Goal: Transaction & Acquisition: Purchase product/service

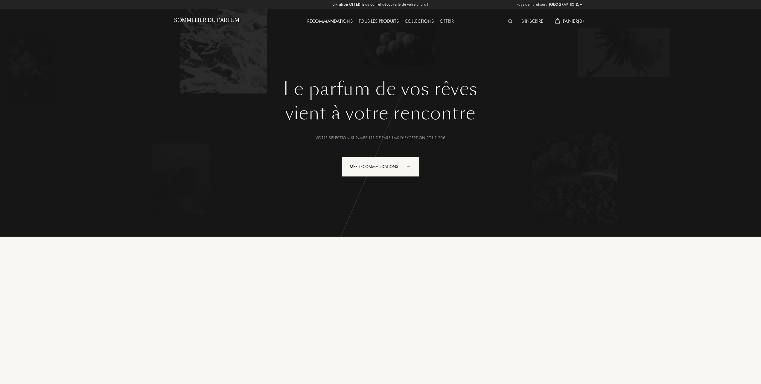
select select "FR"
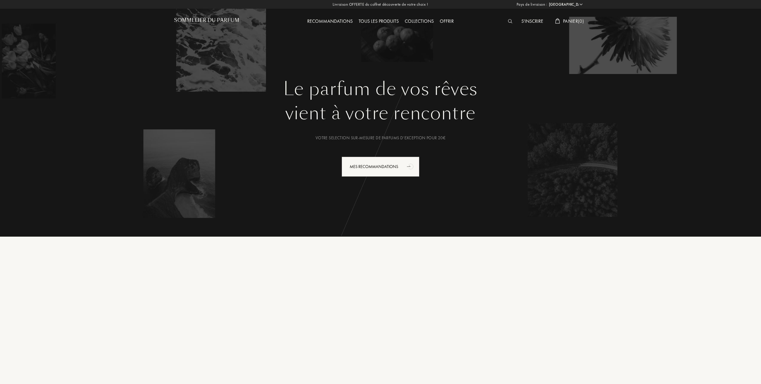
click at [373, 20] on div "Tous les produits" at bounding box center [379, 22] width 46 height 8
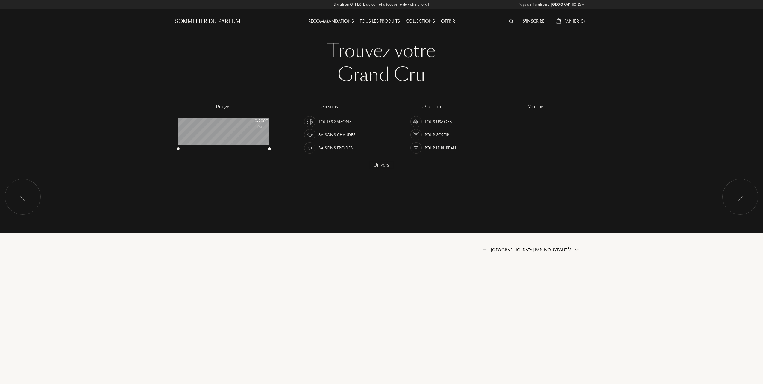
select select "FR"
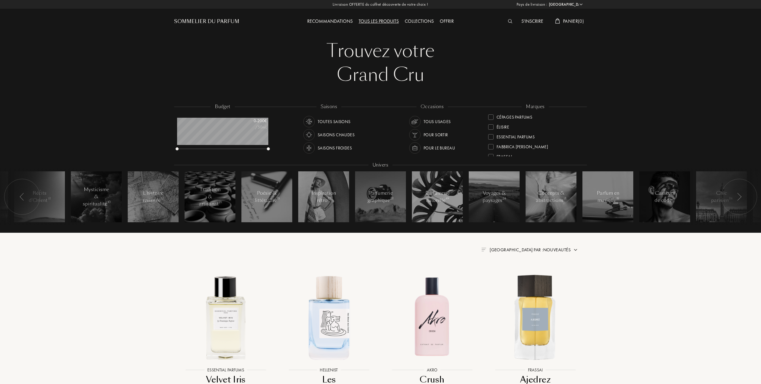
scroll to position [80, 0]
click at [491, 137] on div at bounding box center [490, 138] width 5 height 5
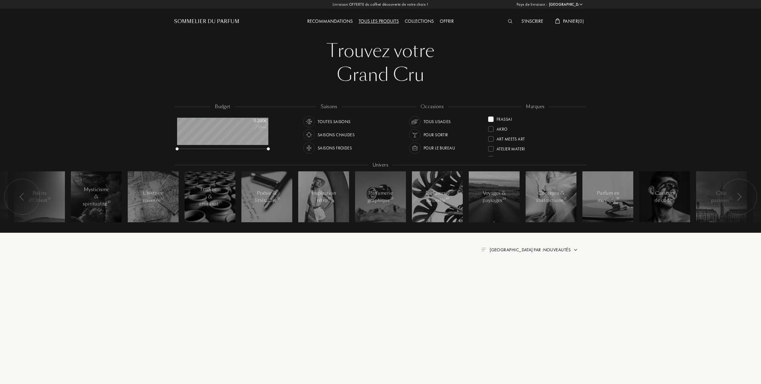
scroll to position [0, 0]
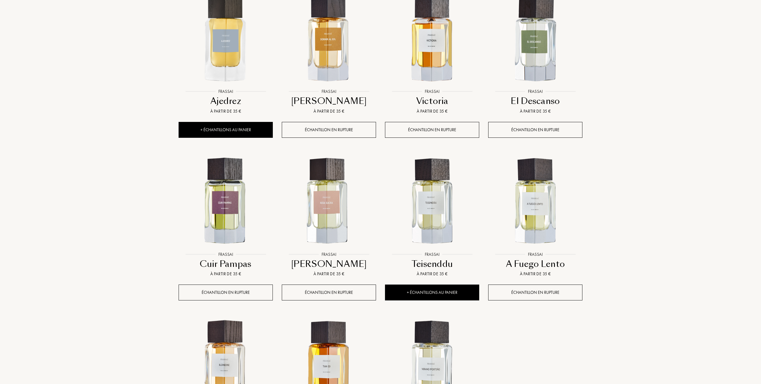
scroll to position [279, 0]
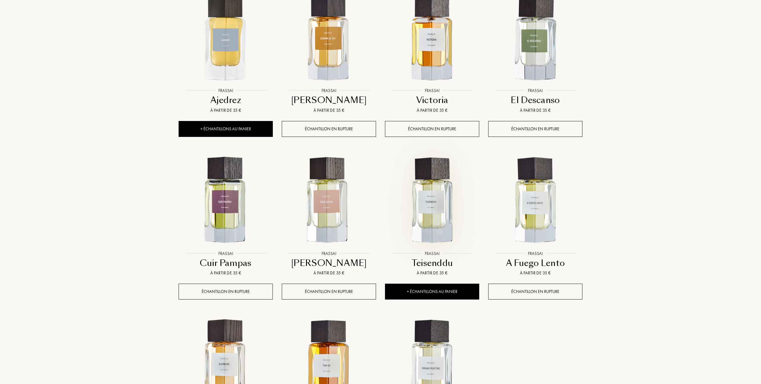
click at [441, 217] on img at bounding box center [432, 200] width 93 height 93
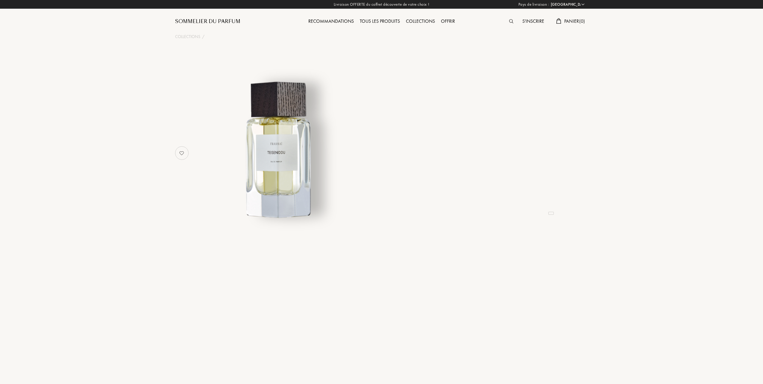
select select "FR"
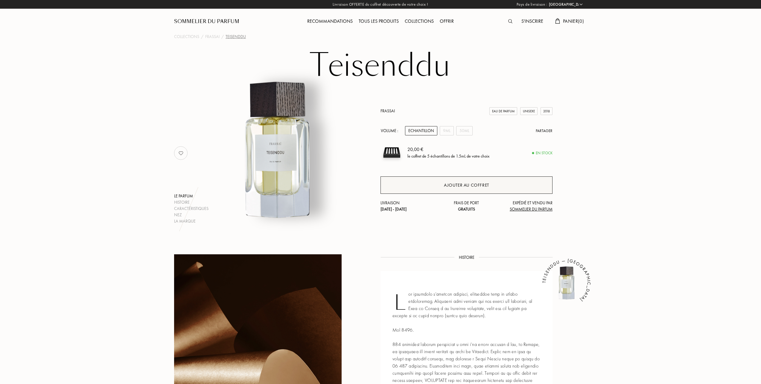
click at [460, 183] on div "Ajouter au coffret" at bounding box center [466, 185] width 45 height 7
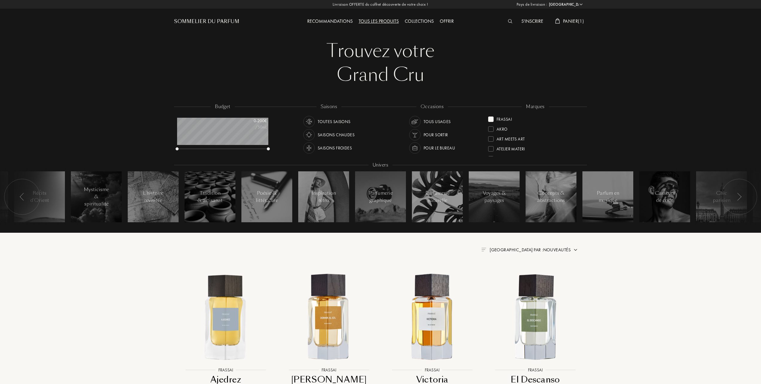
select select "FR"
click at [492, 145] on div at bounding box center [490, 147] width 5 height 5
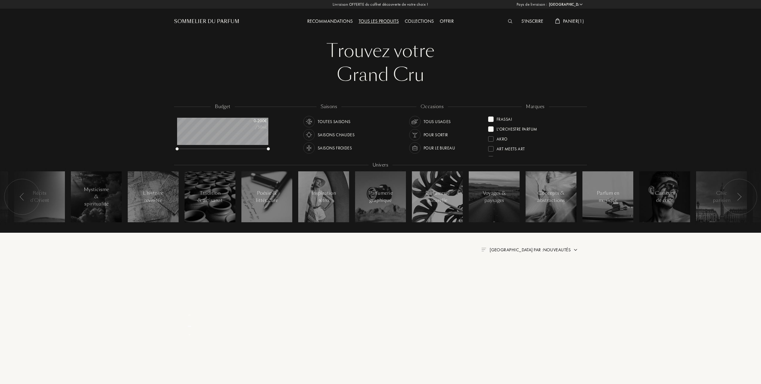
scroll to position [0, 0]
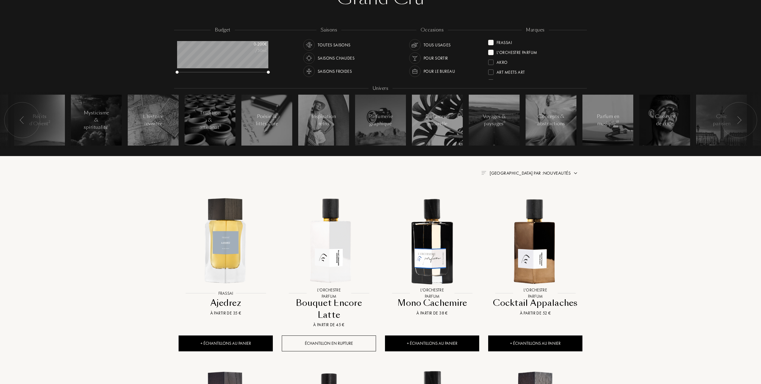
scroll to position [80, 0]
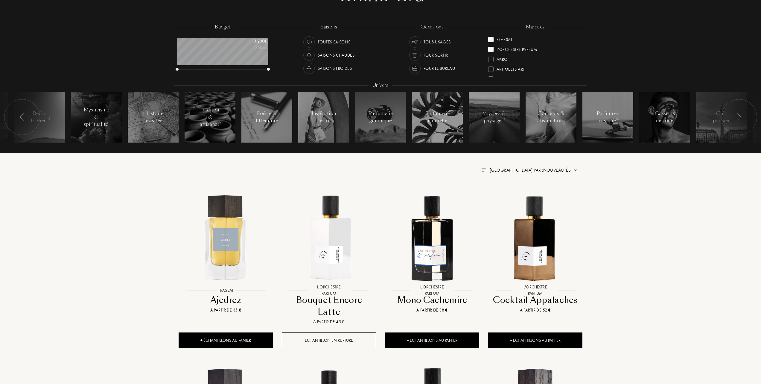
click at [552, 169] on span "Trier par : Nouveautés" at bounding box center [530, 170] width 81 height 6
click at [515, 196] on div at bounding box center [516, 196] width 4 height 4
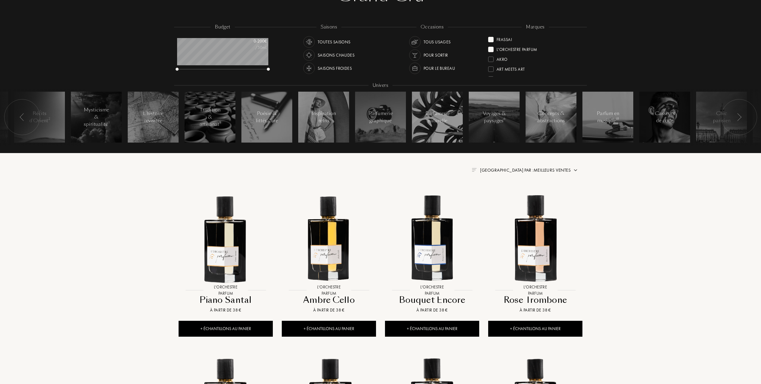
scroll to position [120, 0]
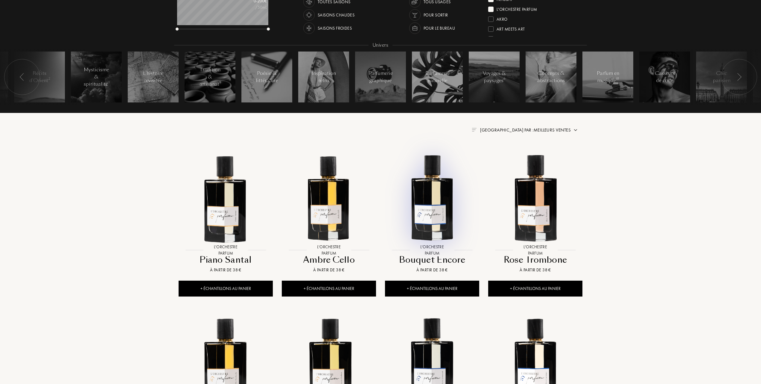
click at [433, 211] on img at bounding box center [432, 197] width 93 height 93
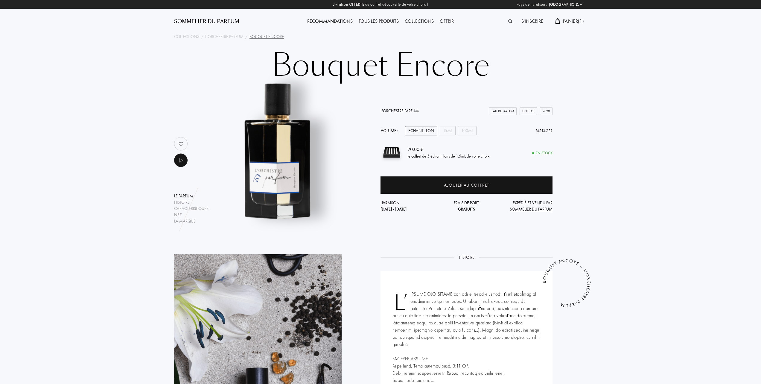
select select "FR"
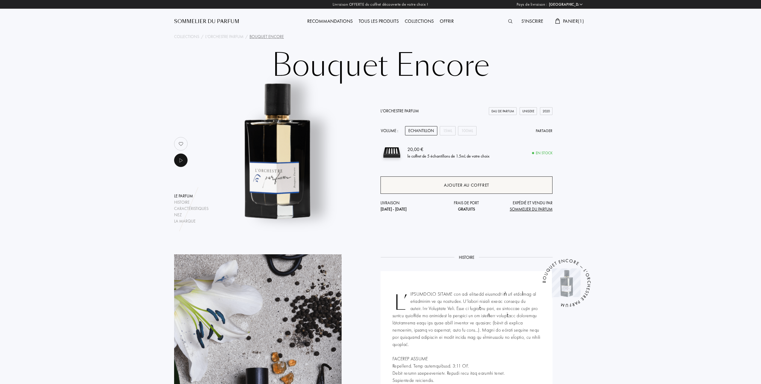
click at [474, 188] on div "Ajouter au coffret" at bounding box center [466, 185] width 45 height 7
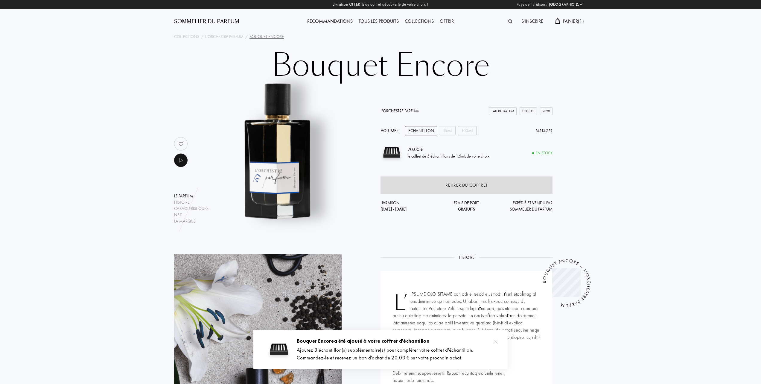
click at [572, 19] on span "Panier ( 1 )" at bounding box center [573, 21] width 21 height 6
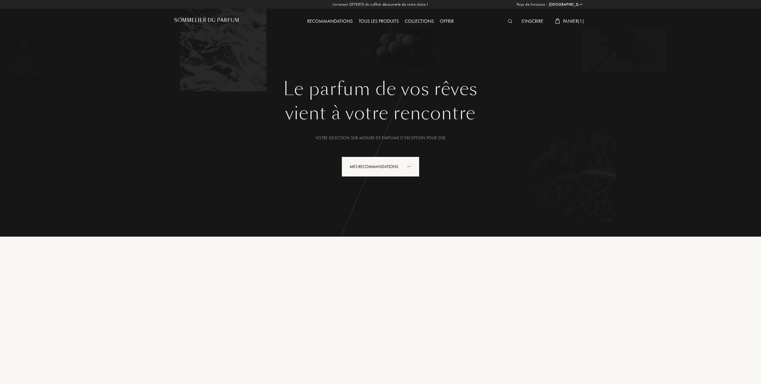
select select "FR"
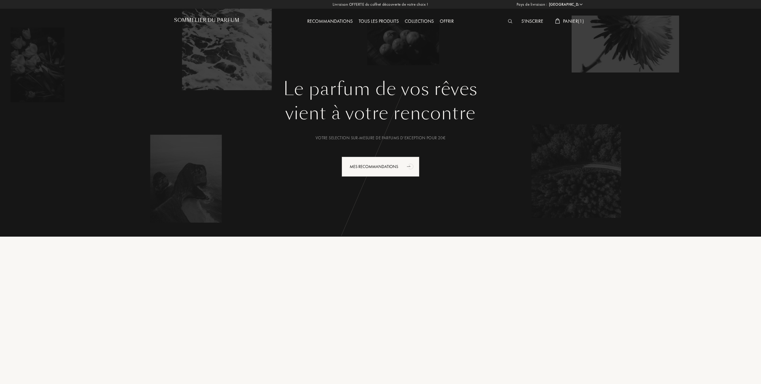
click at [566, 21] on span "Panier ( 1 )" at bounding box center [573, 21] width 21 height 6
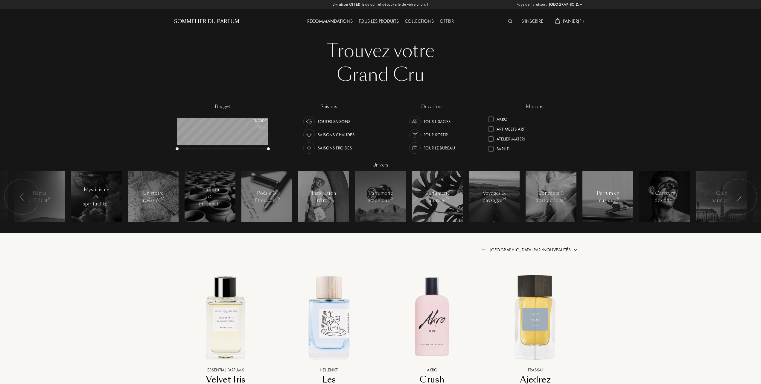
select select "FR"
click at [492, 147] on div at bounding box center [490, 148] width 5 height 5
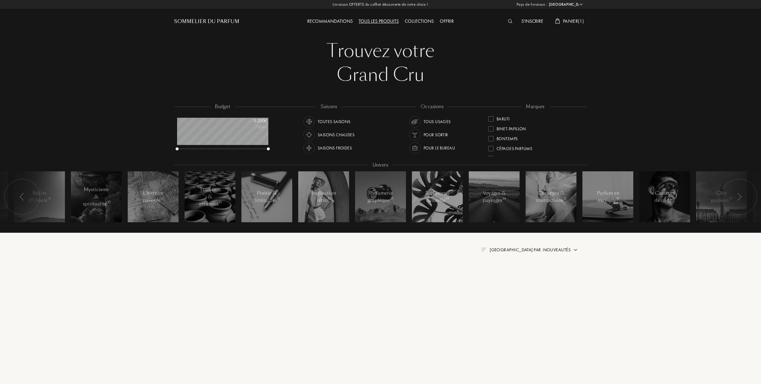
scroll to position [0, 0]
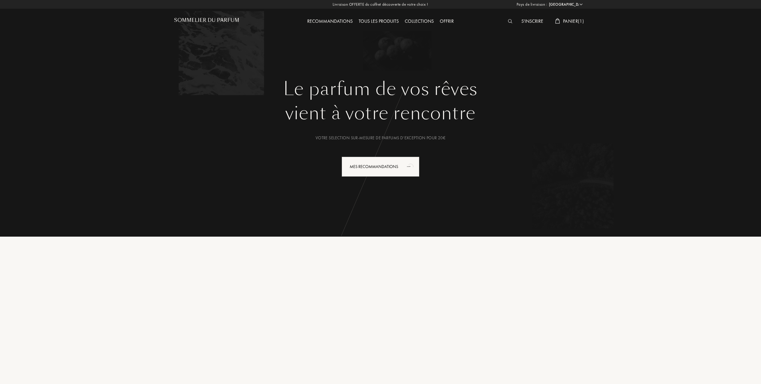
select select "FR"
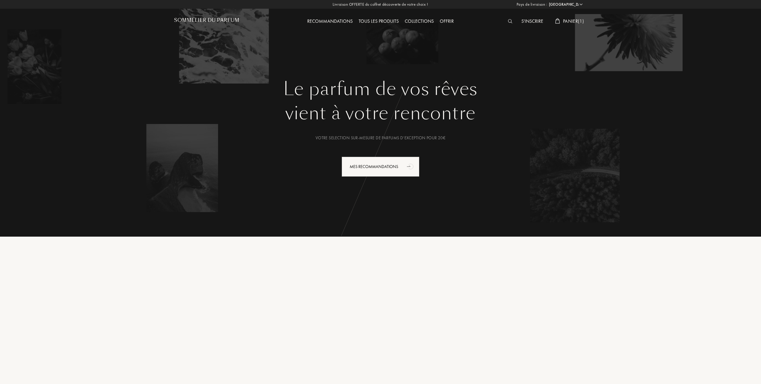
click at [570, 22] on span "Panier ( 1 )" at bounding box center [573, 21] width 21 height 6
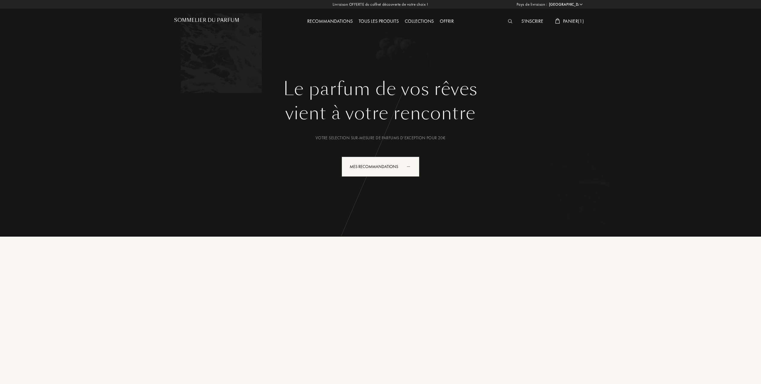
select select "FR"
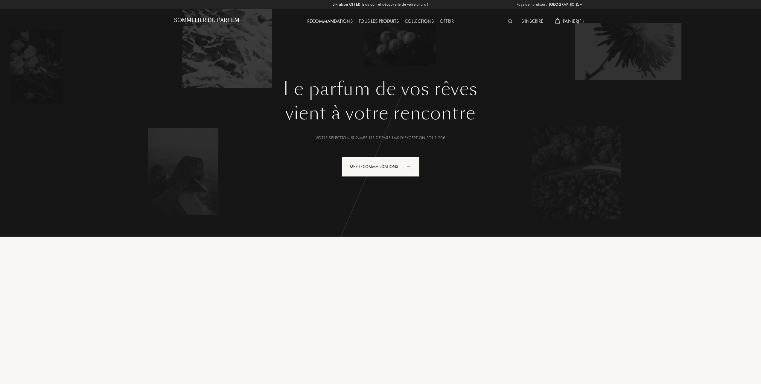
click at [570, 21] on span "Panier ( 1 )" at bounding box center [573, 21] width 21 height 6
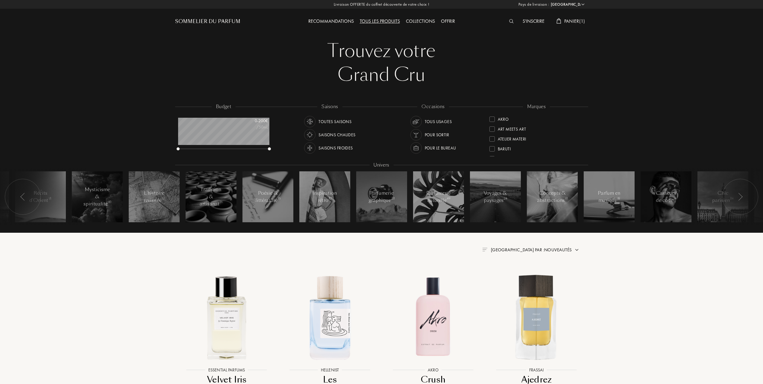
select select "FR"
click at [491, 130] on div at bounding box center [490, 128] width 5 height 5
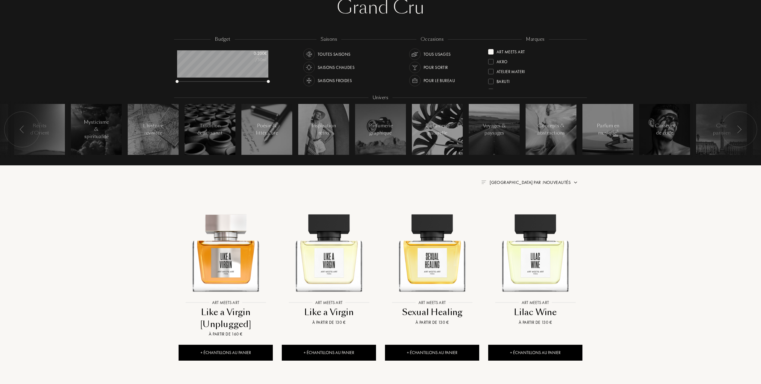
scroll to position [80, 0]
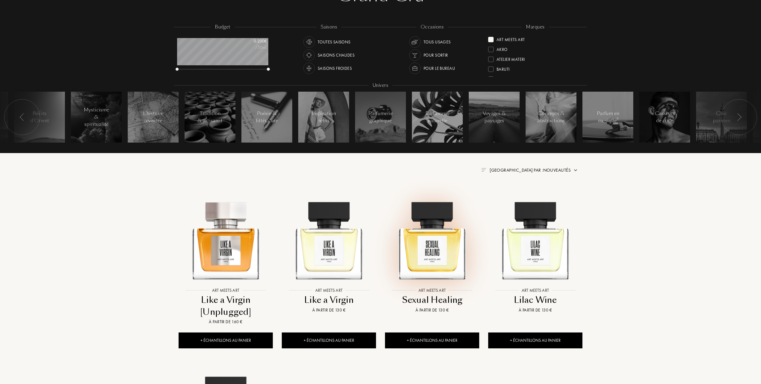
click at [433, 243] on img at bounding box center [432, 237] width 93 height 93
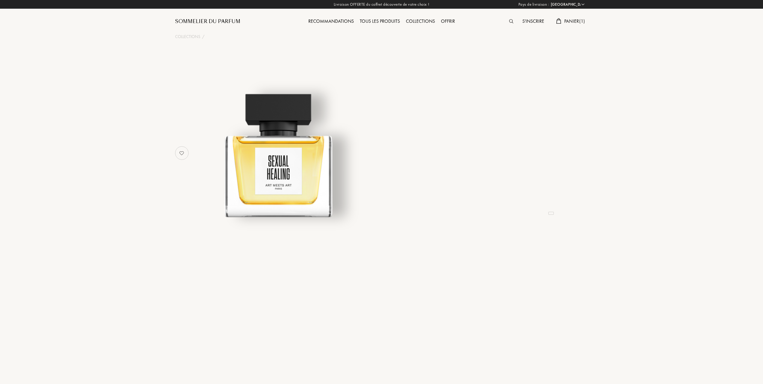
select select "FR"
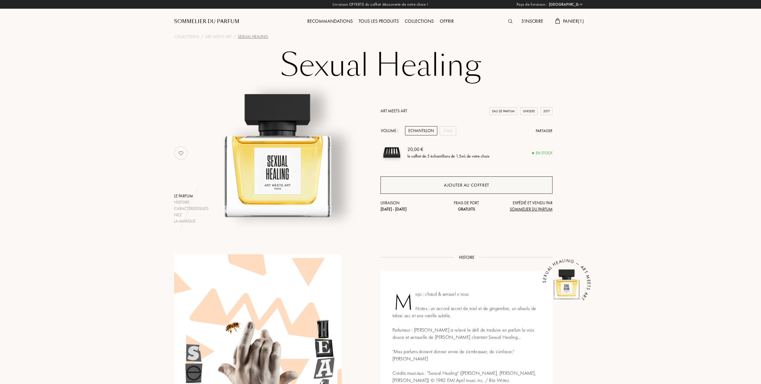
click at [464, 183] on div "Ajouter au coffret" at bounding box center [466, 185] width 45 height 7
click at [576, 21] on span "Panier ( 1 )" at bounding box center [573, 21] width 21 height 6
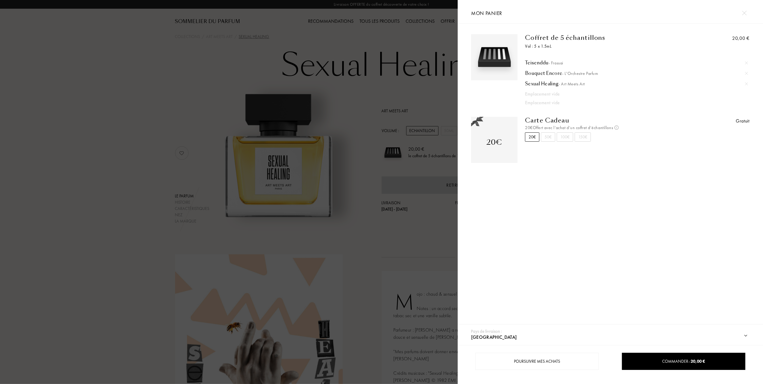
click at [373, 57] on div at bounding box center [229, 192] width 458 height 384
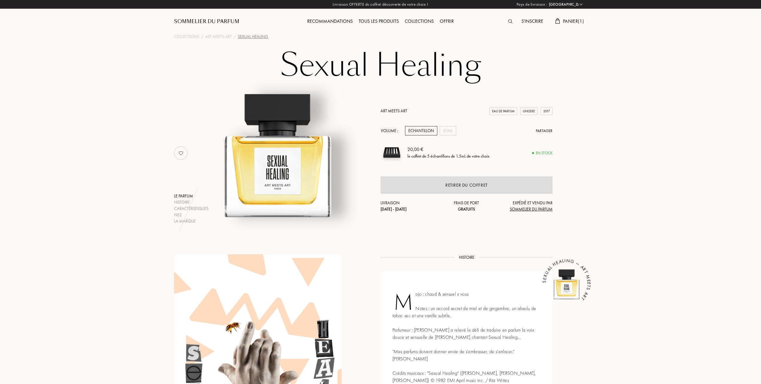
click at [375, 21] on div "Tous les produits" at bounding box center [379, 22] width 46 height 8
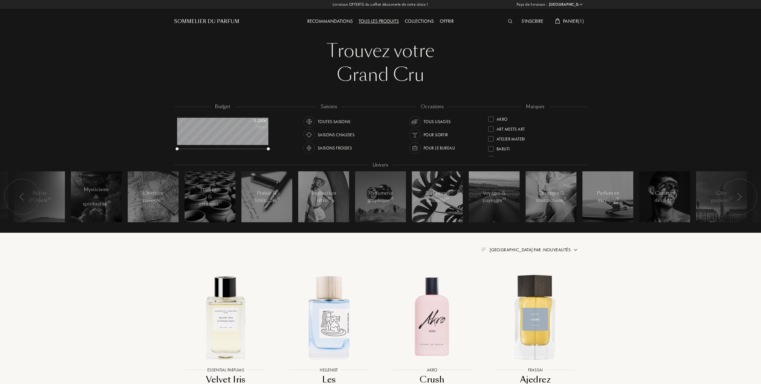
select select "FR"
click at [488, 148] on div "marques Akro Art Meets Art Atelier Materi Baruti Binet-Papillon Bontemps Cépage…" at bounding box center [535, 130] width 103 height 54
click at [491, 148] on div at bounding box center [490, 148] width 5 height 5
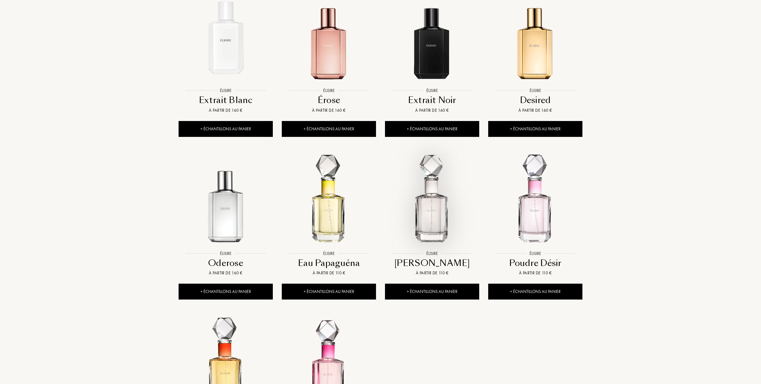
scroll to position [439, 0]
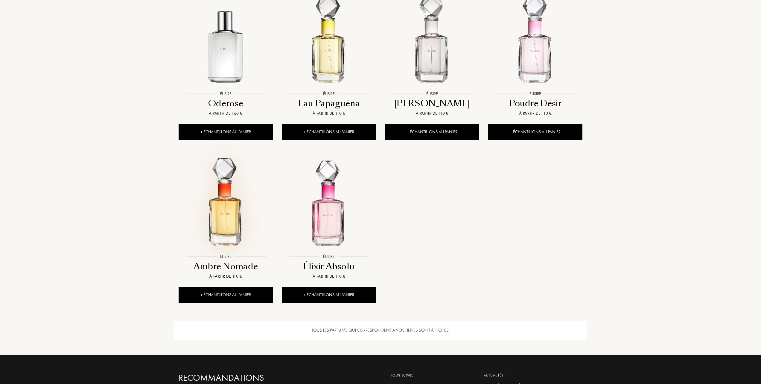
click at [230, 214] on img at bounding box center [225, 203] width 93 height 93
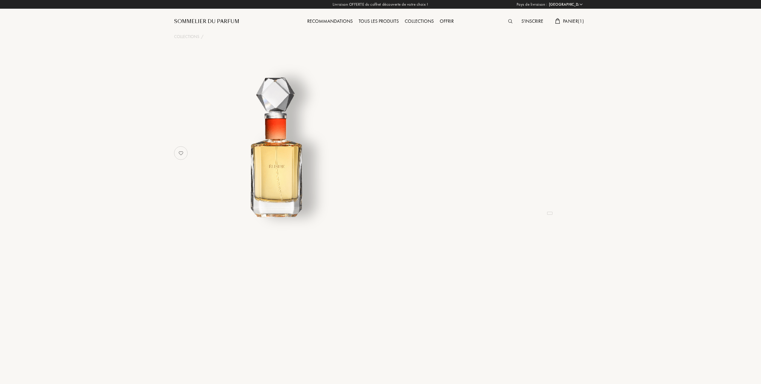
select select "FR"
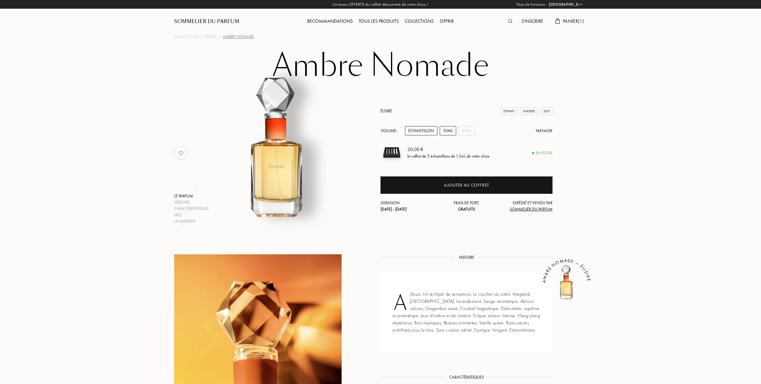
click at [446, 129] on div "30mL" at bounding box center [448, 130] width 16 height 9
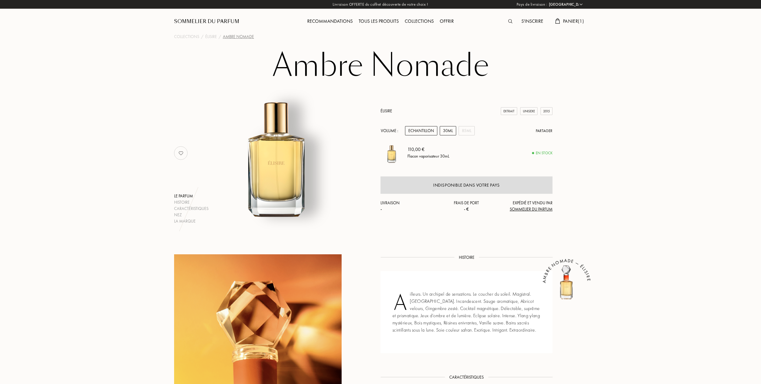
click at [418, 129] on div "Echantillon" at bounding box center [421, 130] width 32 height 9
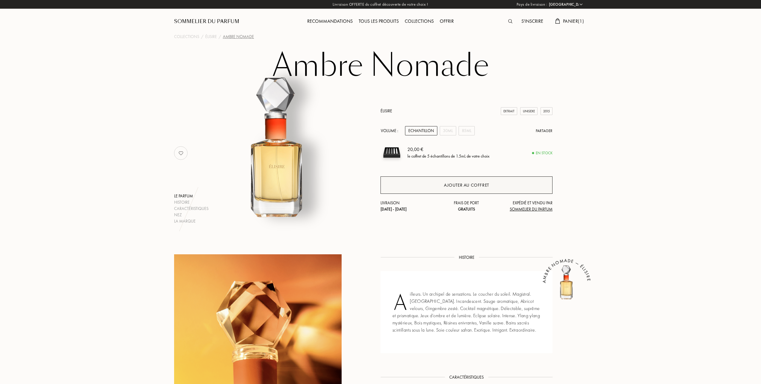
click at [457, 183] on div "Ajouter au coffret" at bounding box center [466, 185] width 45 height 7
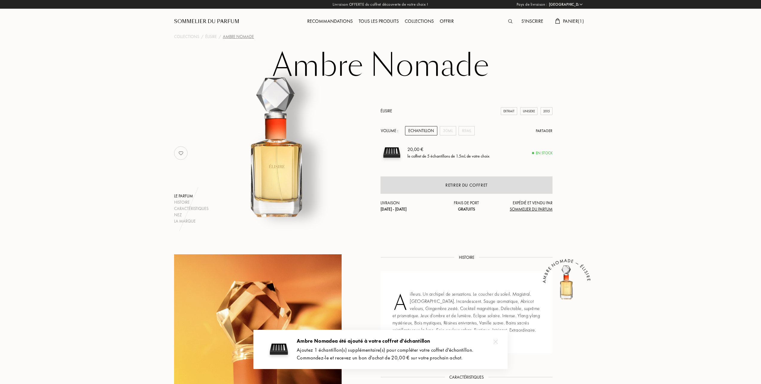
click at [574, 19] on span "Panier ( 1 )" at bounding box center [573, 21] width 21 height 6
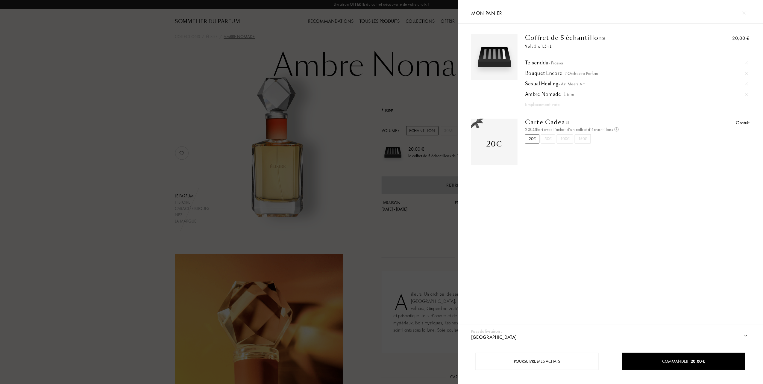
click at [268, 59] on div at bounding box center [229, 192] width 458 height 384
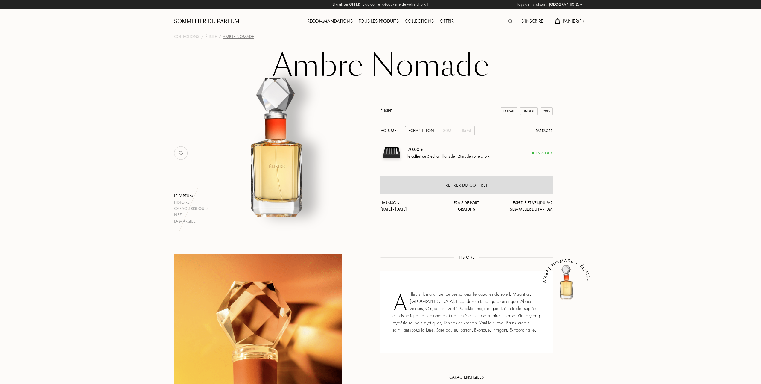
click at [382, 19] on div "Tous les produits" at bounding box center [379, 22] width 46 height 8
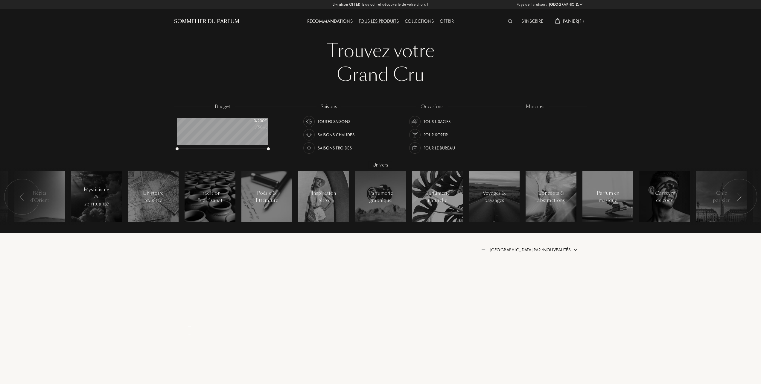
select select "FR"
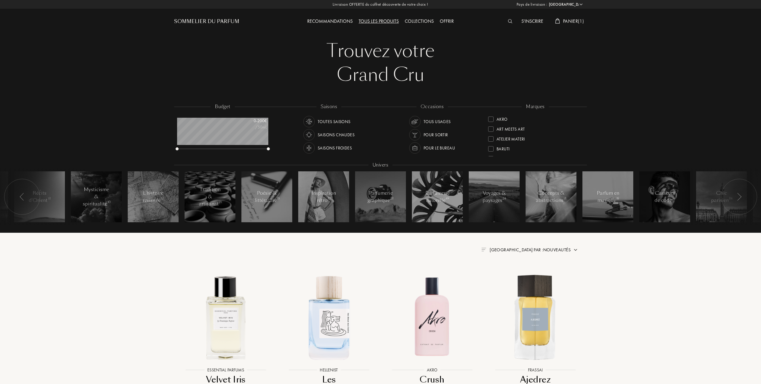
click at [383, 19] on div "Tous les produits" at bounding box center [379, 22] width 46 height 8
select select "FR"
click at [492, 115] on div at bounding box center [490, 117] width 5 height 5
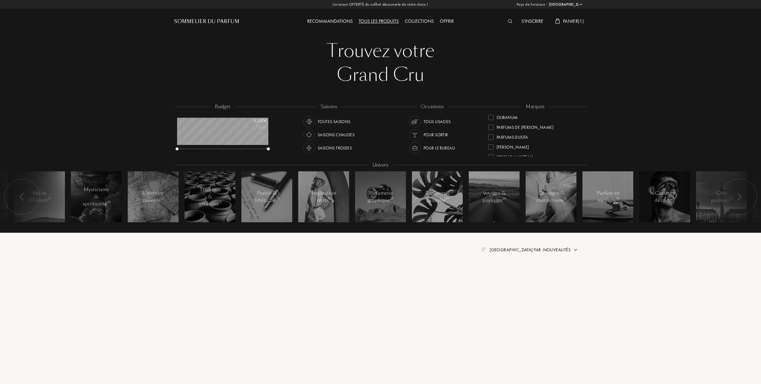
scroll to position [0, 0]
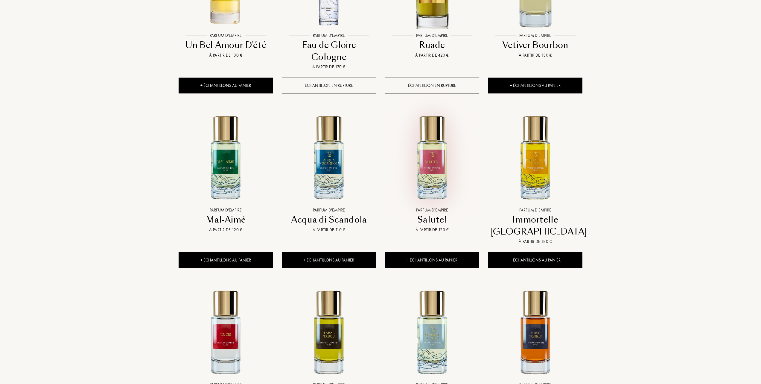
scroll to position [519, 0]
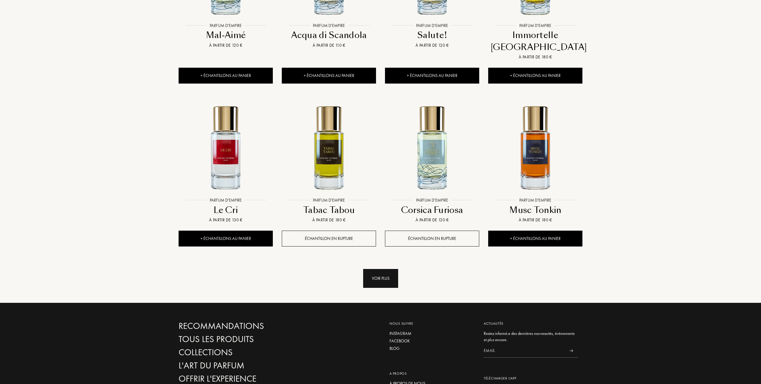
click at [385, 269] on div "Voir plus" at bounding box center [380, 278] width 35 height 19
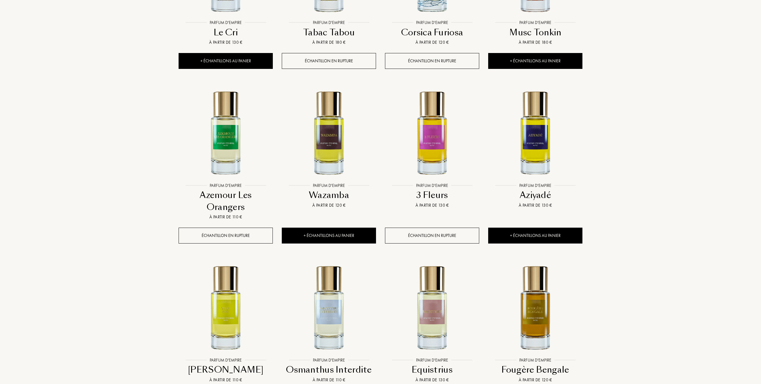
scroll to position [758, 0]
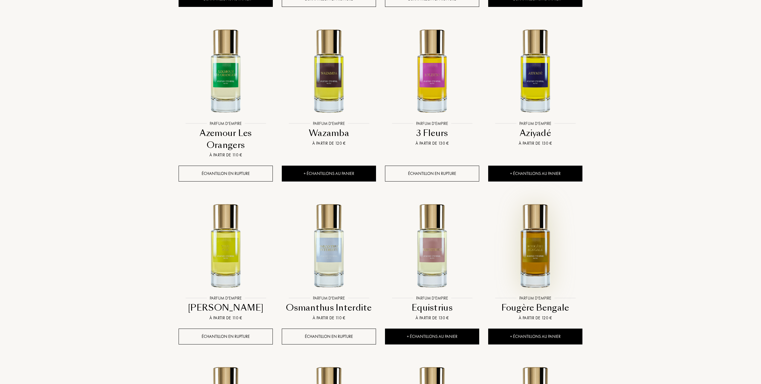
click at [534, 235] on img at bounding box center [535, 244] width 93 height 93
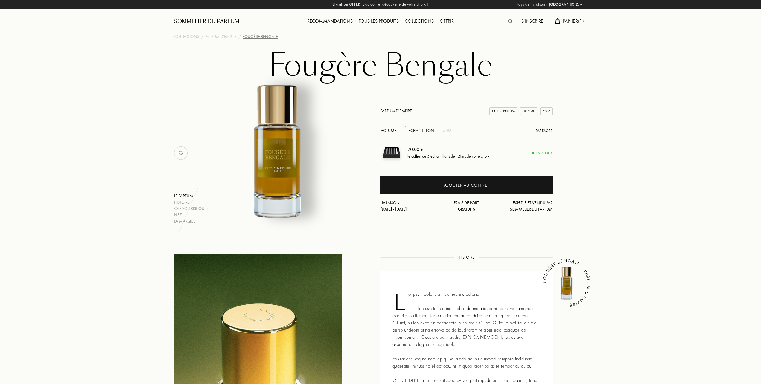
select select "FR"
click at [452, 126] on div "50mL" at bounding box center [448, 130] width 16 height 9
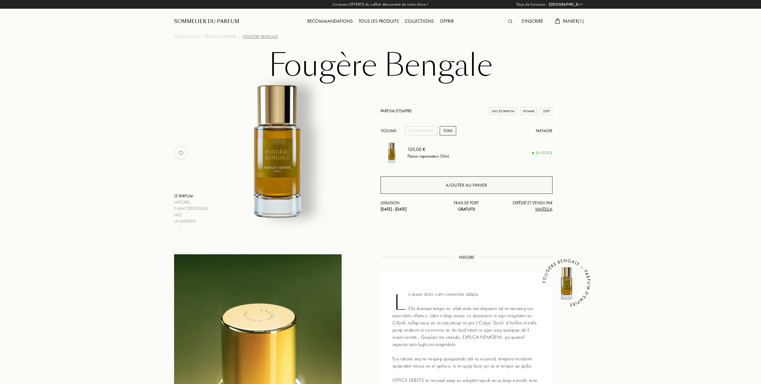
click at [476, 186] on div "Ajouter au panier" at bounding box center [466, 185] width 41 height 7
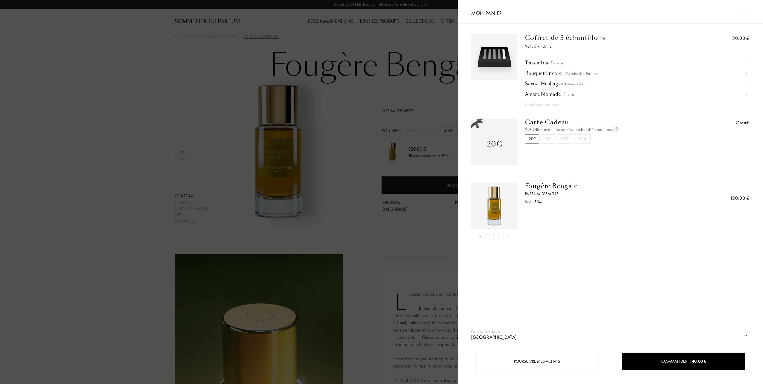
click at [481, 237] on div "- 1 +" at bounding box center [494, 236] width 46 height 8
click at [482, 236] on div "- 1 +" at bounding box center [494, 236] width 46 height 8
click at [480, 236] on div "-" at bounding box center [480, 236] width 2 height 8
click at [202, 109] on div at bounding box center [229, 192] width 458 height 384
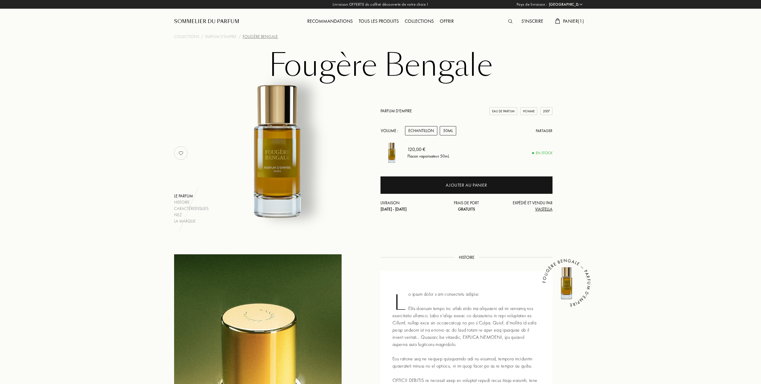
click at [414, 130] on div "Echantillon" at bounding box center [421, 130] width 32 height 9
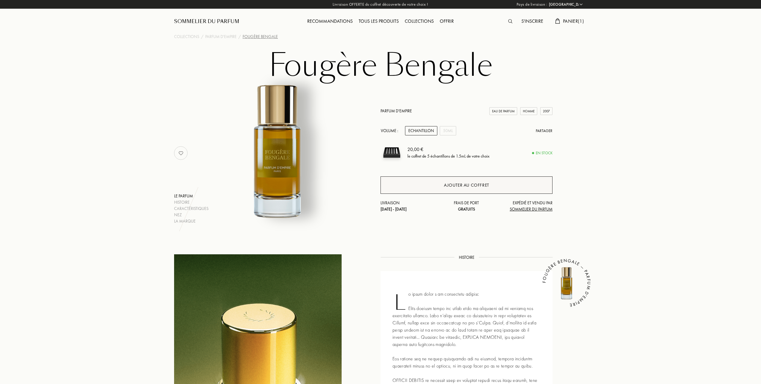
click at [466, 182] on div "Ajouter au coffret" at bounding box center [466, 185] width 45 height 7
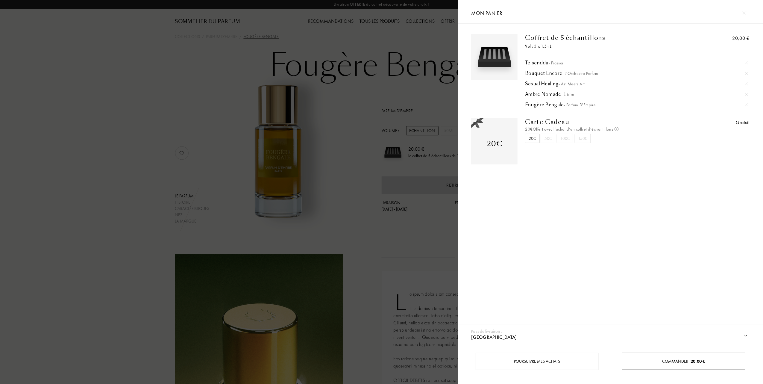
click at [675, 359] on span "Commander – 20,00 €" at bounding box center [683, 360] width 43 height 5
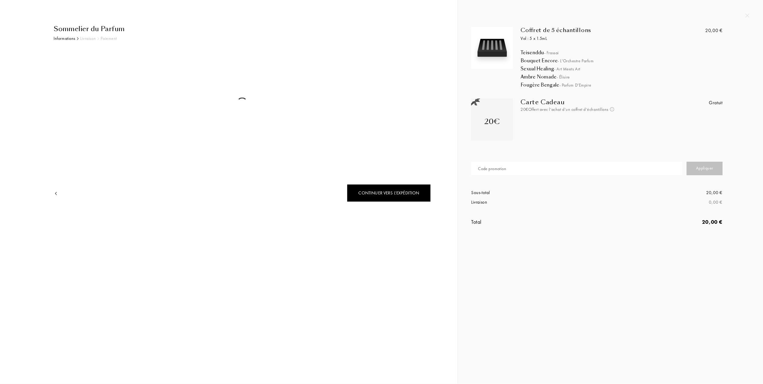
select select "FR"
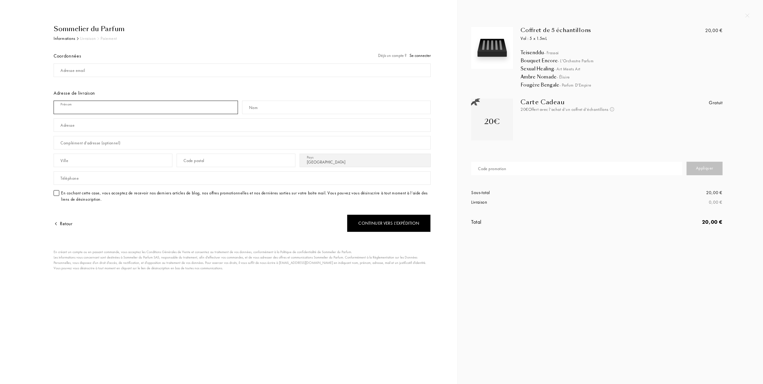
click at [160, 108] on input "text" at bounding box center [146, 107] width 184 height 13
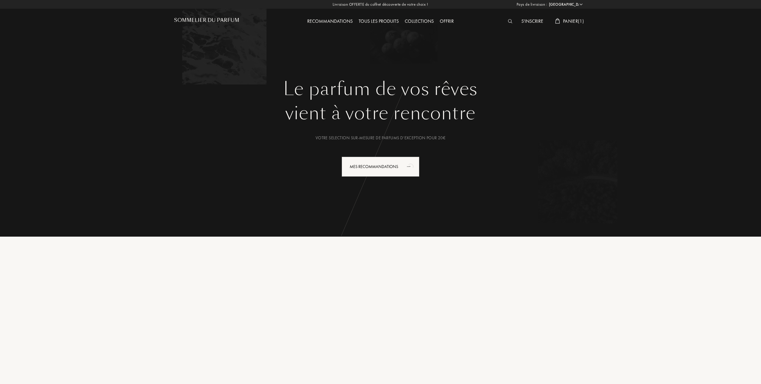
select select "FR"
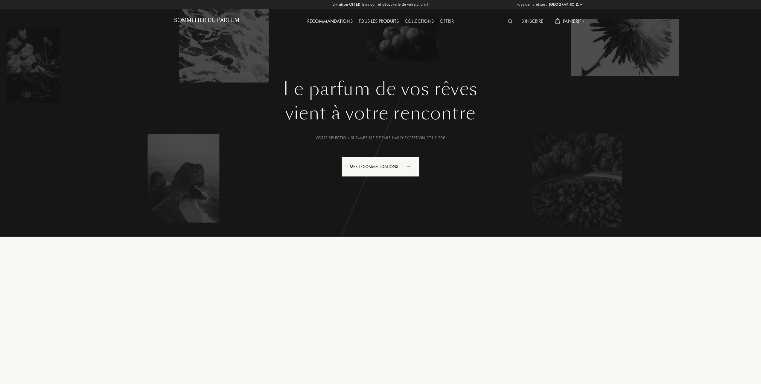
click at [527, 20] on div "S'inscrire" at bounding box center [533, 22] width 28 height 8
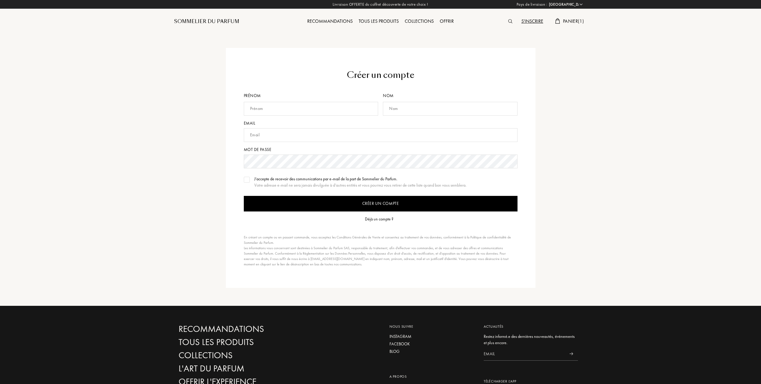
select select "FR"
click at [271, 110] on input "text" at bounding box center [311, 109] width 135 height 14
click at [272, 134] on input "text" at bounding box center [381, 135] width 274 height 14
type input "A"
click at [220, 19] on div "Sommelier du Parfum" at bounding box center [206, 21] width 65 height 7
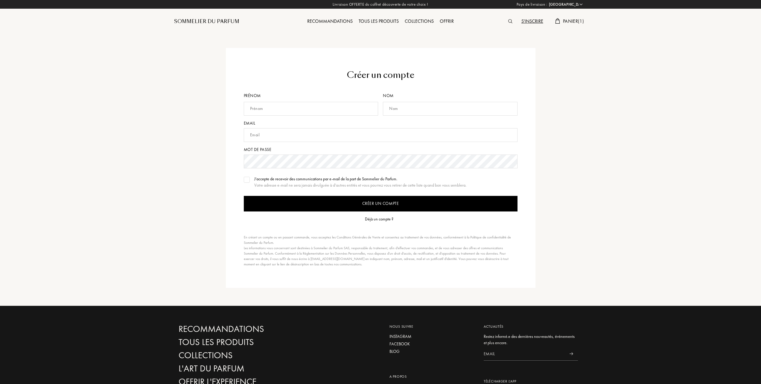
select select "FR"
click at [378, 220] on div "Déjà un compte ?" at bounding box center [379, 219] width 28 height 6
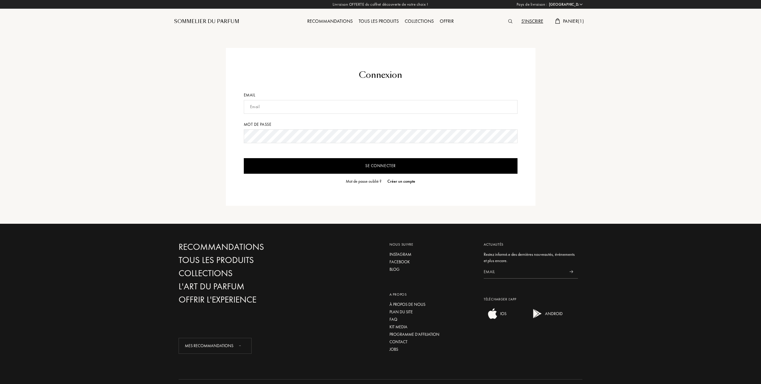
select select "FR"
click at [302, 107] on input "text" at bounding box center [381, 107] width 274 height 14
type input "[EMAIL_ADDRESS][DOMAIN_NAME]"
click at [392, 168] on input "Se connecter" at bounding box center [381, 166] width 274 height 16
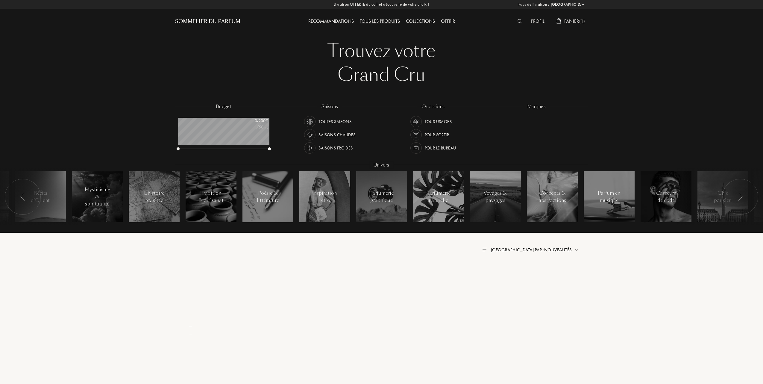
select select "FR"
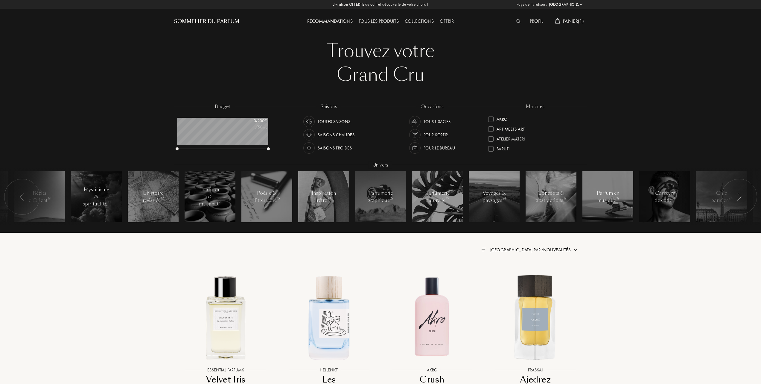
click at [574, 17] on div "Profil Panier ( 1 )" at bounding box center [535, 16] width 103 height 33
click at [573, 20] on span "Panier ( 1 )" at bounding box center [573, 21] width 21 height 6
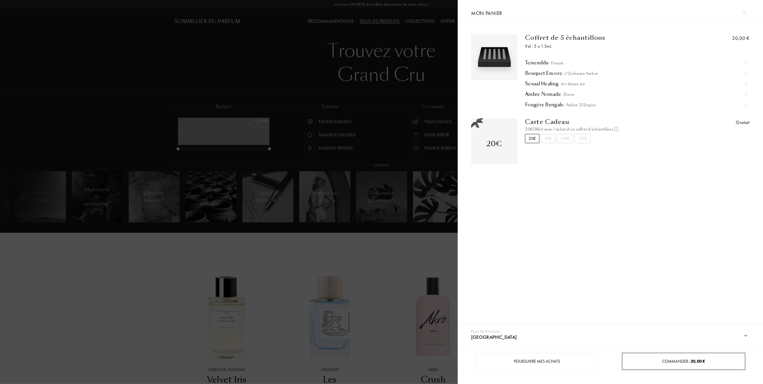
click at [641, 362] on div "Commander – 20,00 €" at bounding box center [683, 361] width 122 height 6
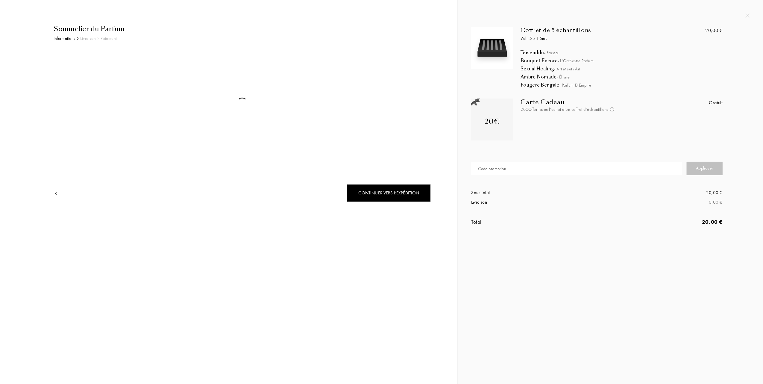
select select "FR"
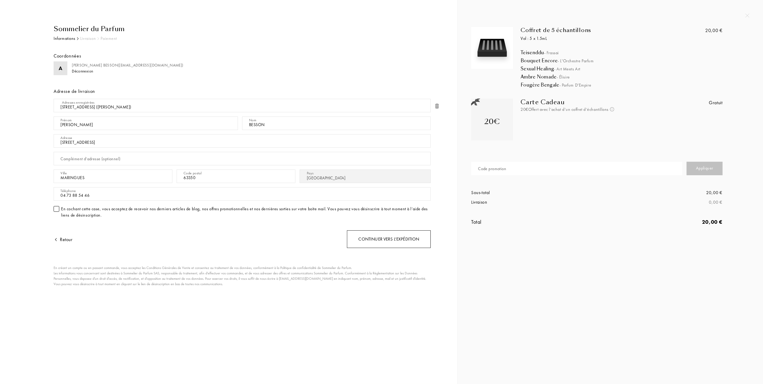
click at [390, 237] on div "Continuer vers l’expédition" at bounding box center [389, 239] width 84 height 18
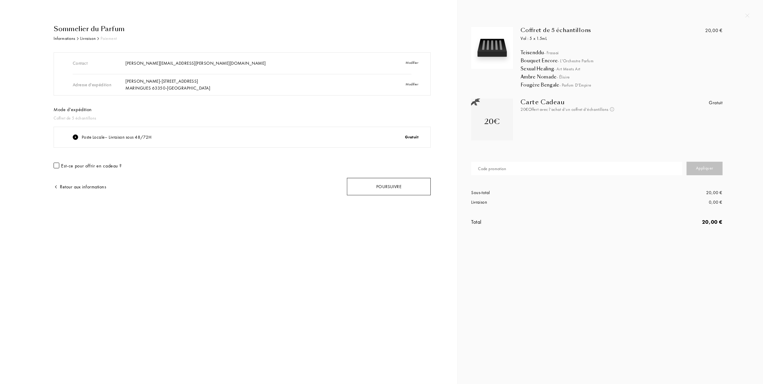
click at [382, 183] on div "Poursuivre" at bounding box center [389, 187] width 84 height 18
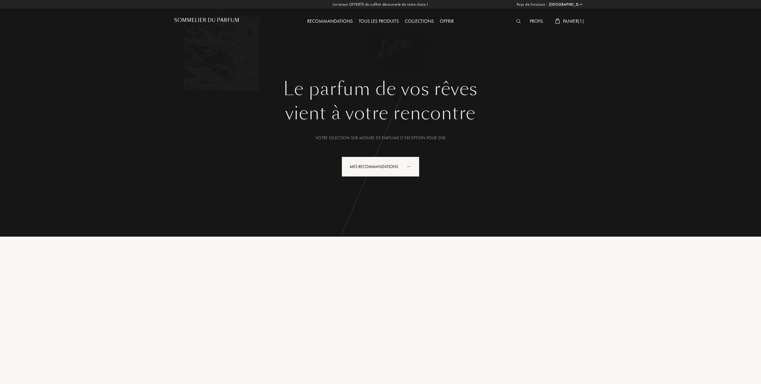
select select "FR"
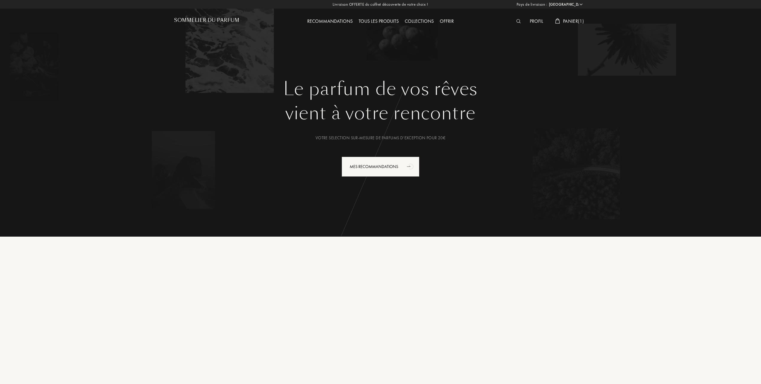
click at [576, 21] on span "Panier ( 1 )" at bounding box center [573, 21] width 21 height 6
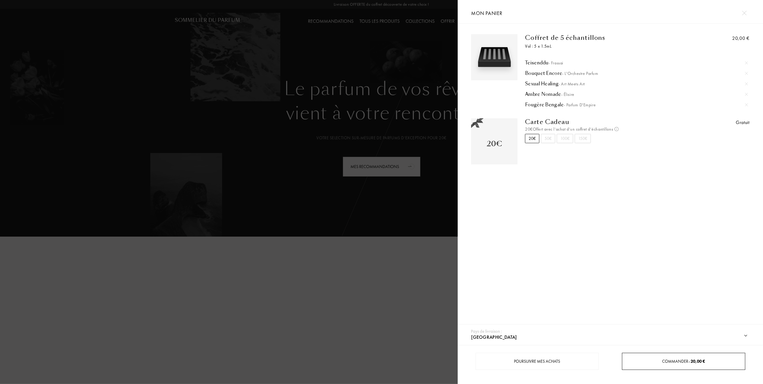
click at [669, 357] on div "Commander – 20,00 €" at bounding box center [683, 361] width 123 height 17
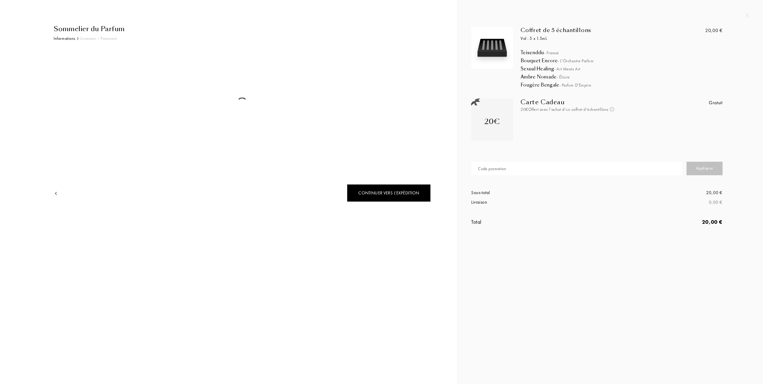
select select "FR"
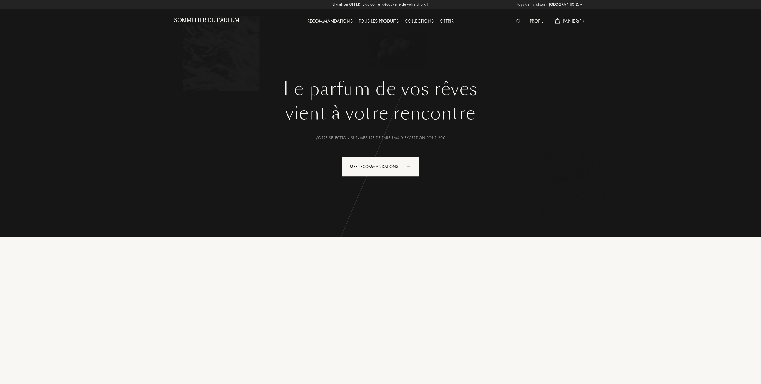
select select "FR"
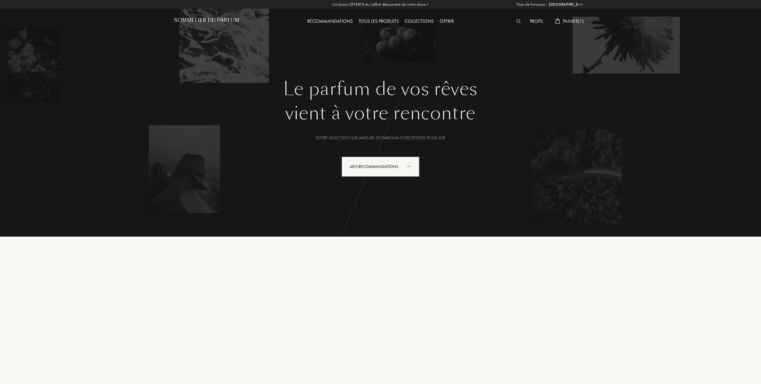
click at [564, 19] on span "Panier ( 1 )" at bounding box center [573, 21] width 21 height 6
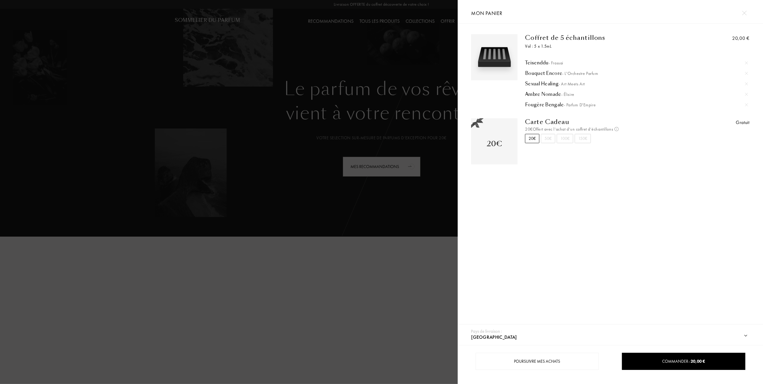
click at [746, 62] on img at bounding box center [746, 62] width 3 height 3
click at [332, 98] on div at bounding box center [229, 192] width 458 height 384
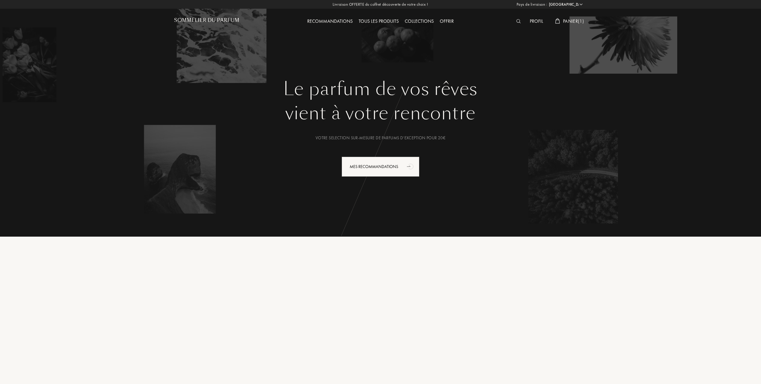
click at [383, 19] on div "Tous les produits" at bounding box center [379, 22] width 46 height 8
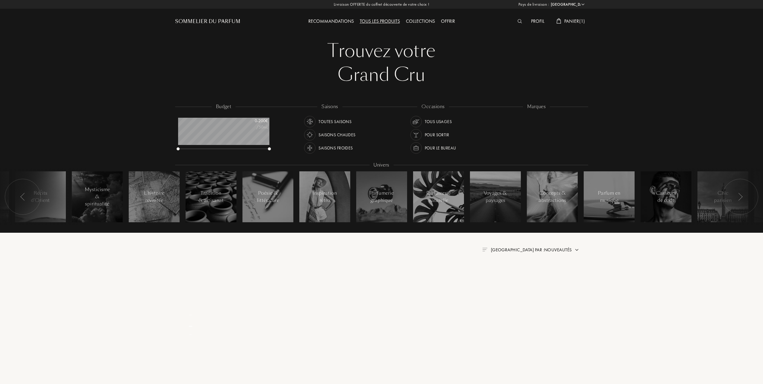
select select "FR"
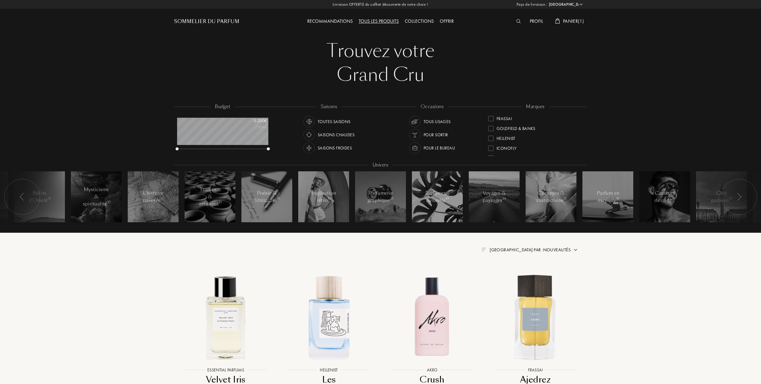
scroll to position [80, 0]
click at [492, 138] on div at bounding box center [490, 138] width 5 height 5
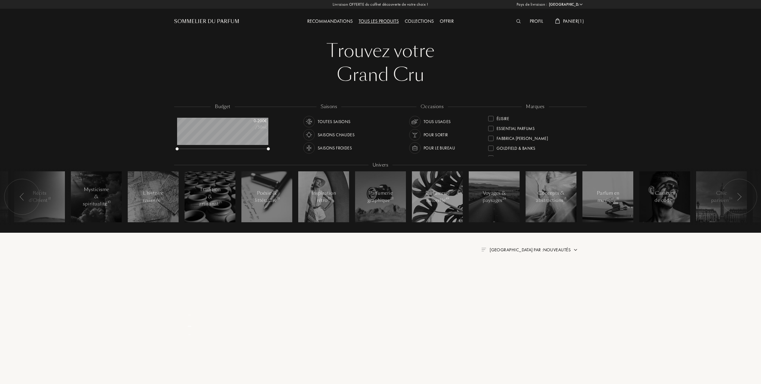
scroll to position [0, 0]
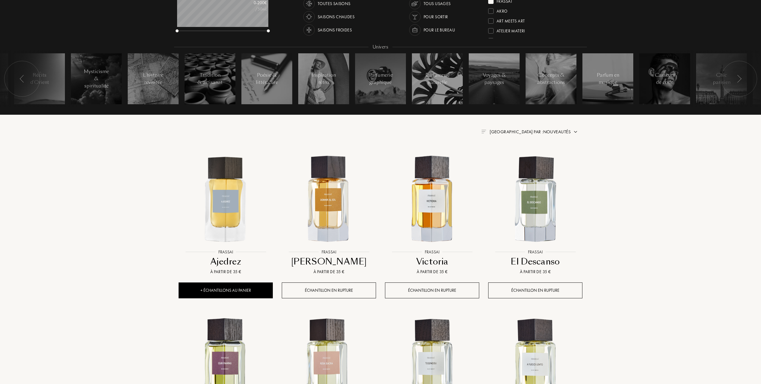
scroll to position [120, 0]
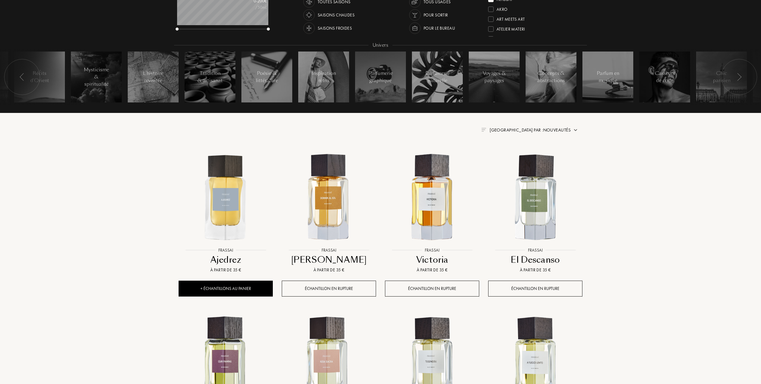
click at [553, 129] on span "[GEOGRAPHIC_DATA] par : Nouveautés" at bounding box center [530, 130] width 81 height 6
click at [516, 157] on div at bounding box center [516, 156] width 4 height 4
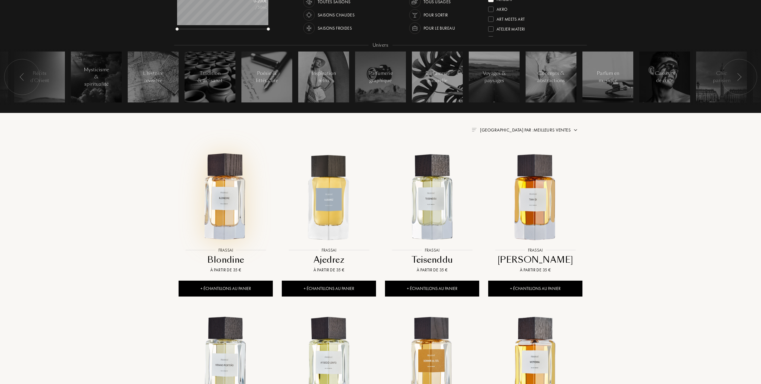
click at [229, 213] on img at bounding box center [225, 197] width 93 height 93
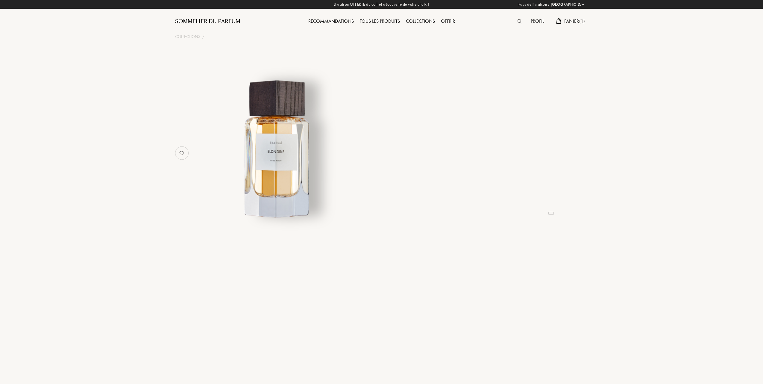
select select "FR"
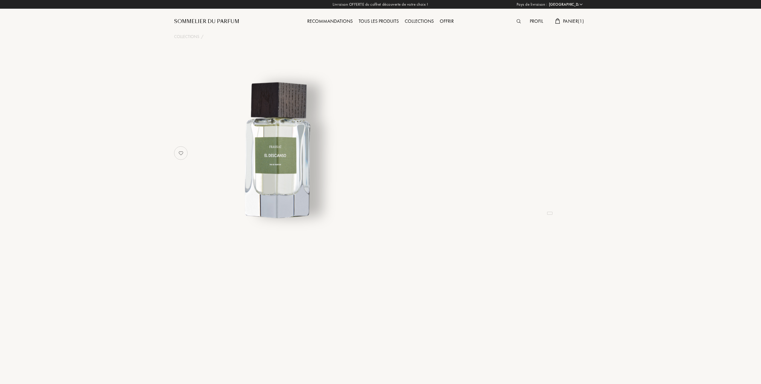
select select "FR"
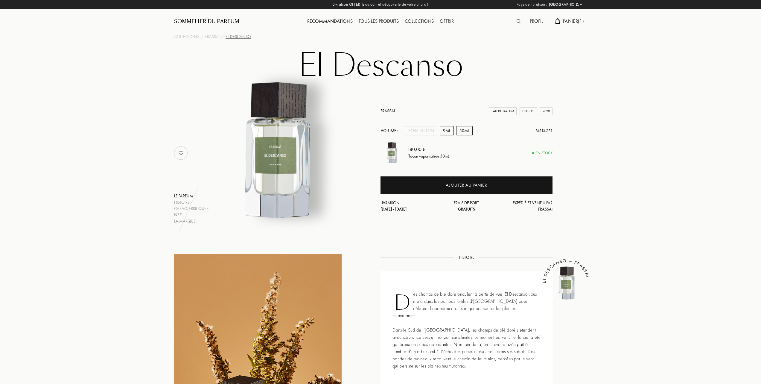
click at [444, 130] on div "9mL" at bounding box center [447, 130] width 14 height 9
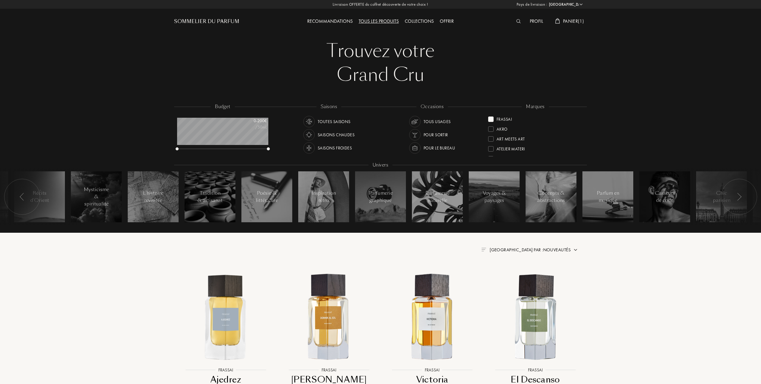
select select "FR"
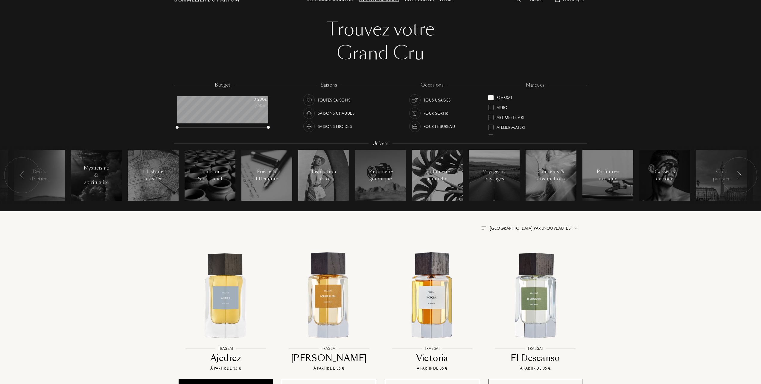
scroll to position [80, 0]
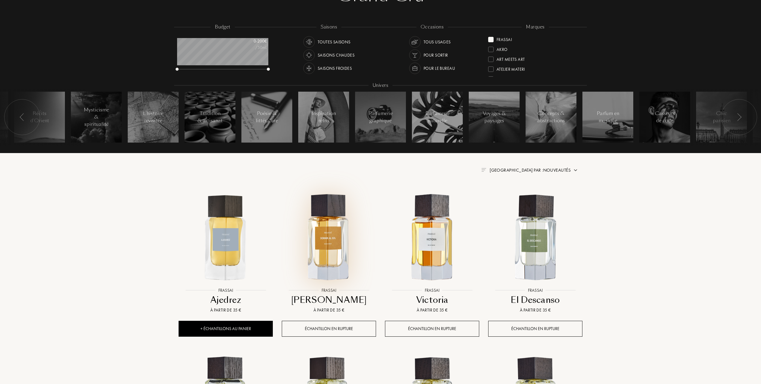
click at [331, 234] on img at bounding box center [329, 237] width 93 height 93
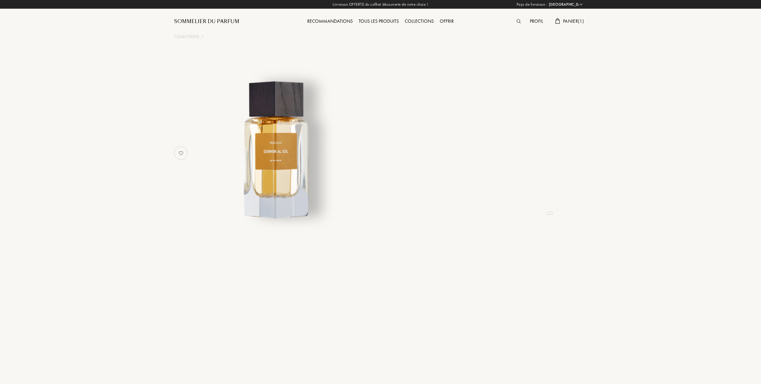
select select "FR"
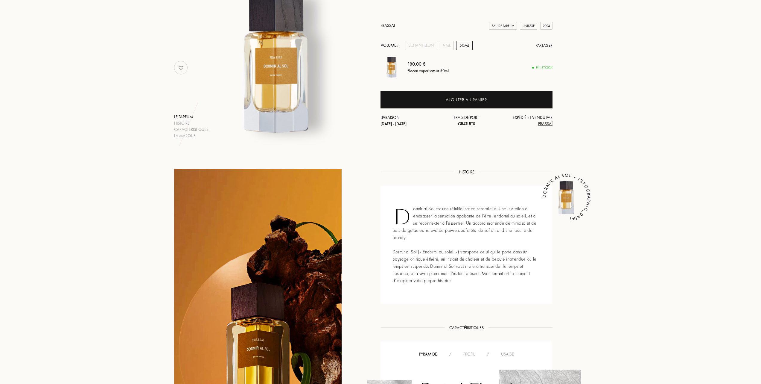
scroll to position [80, 0]
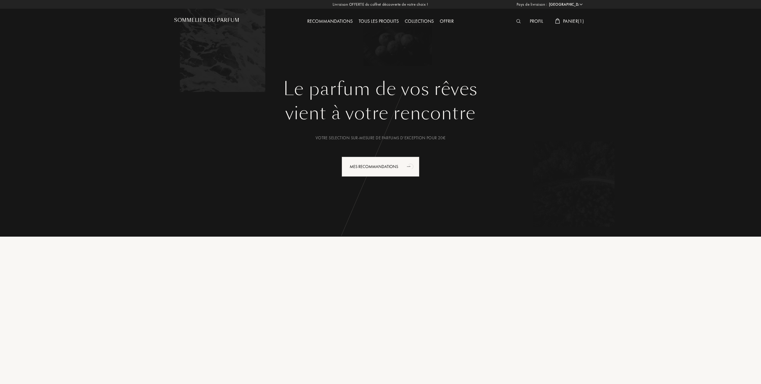
select select "FR"
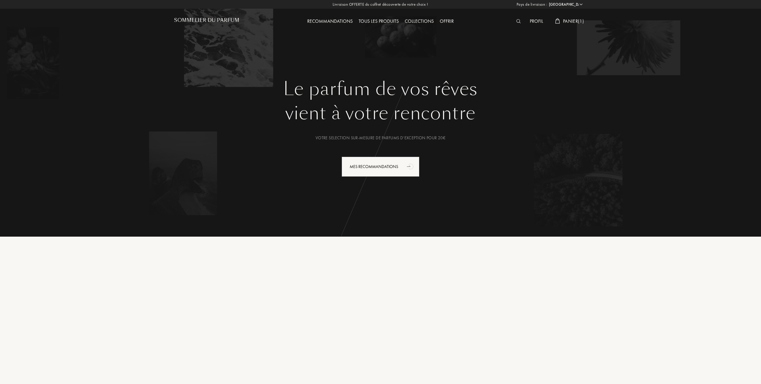
click at [575, 20] on span "Panier ( 1 )" at bounding box center [573, 21] width 21 height 6
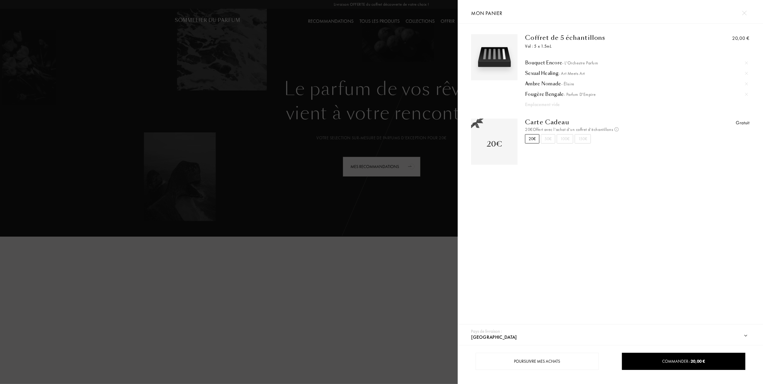
click at [307, 96] on div at bounding box center [229, 192] width 458 height 384
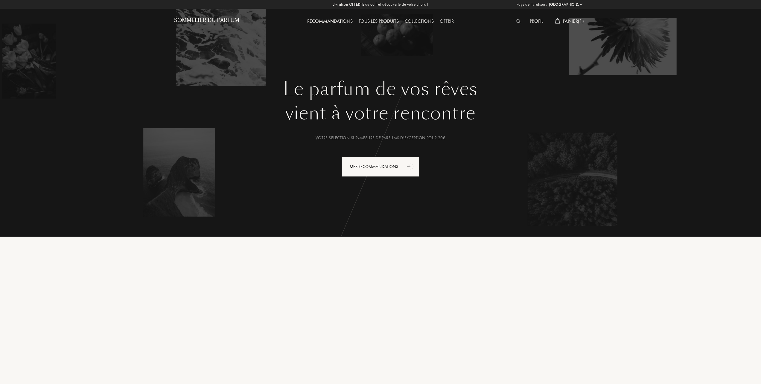
click at [376, 19] on div "Tous les produits" at bounding box center [379, 22] width 46 height 8
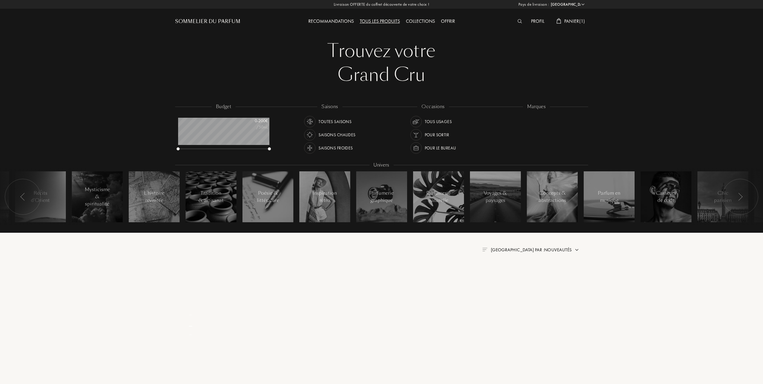
select select "FR"
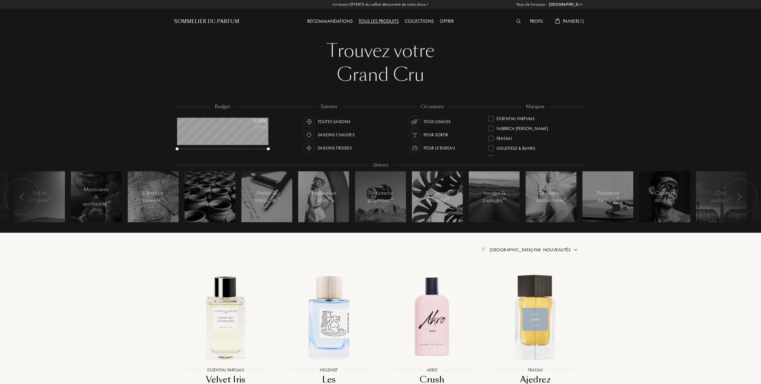
scroll to position [120, 0]
click at [490, 146] on div at bounding box center [490, 147] width 5 height 5
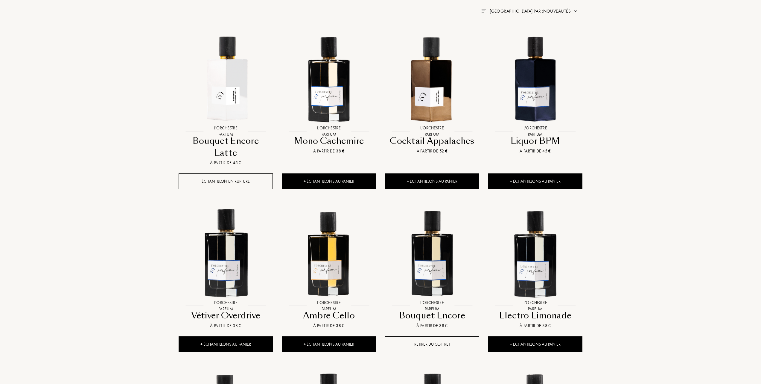
scroll to position [239, 0]
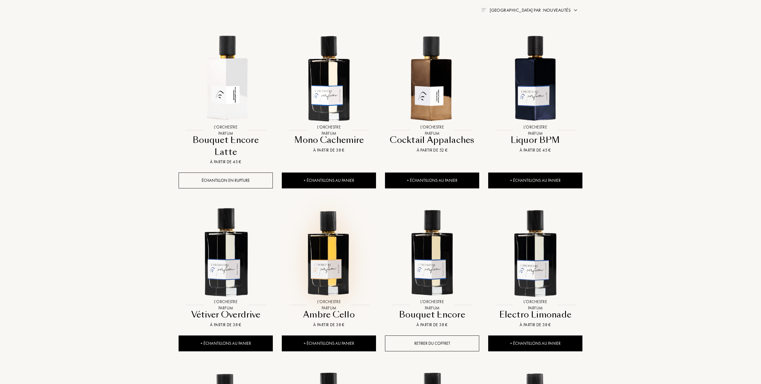
click at [321, 239] on img at bounding box center [329, 251] width 93 height 93
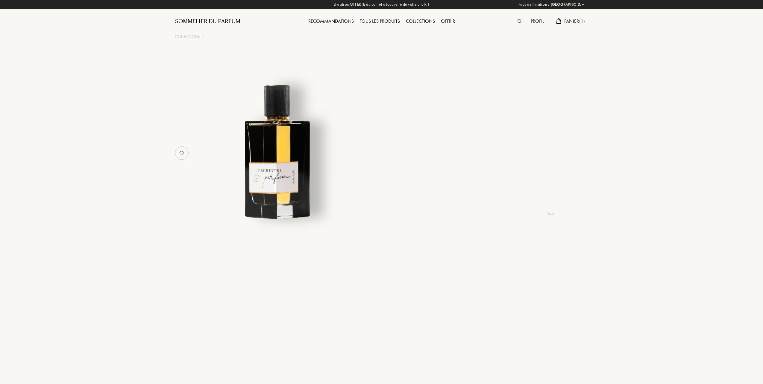
select select "FR"
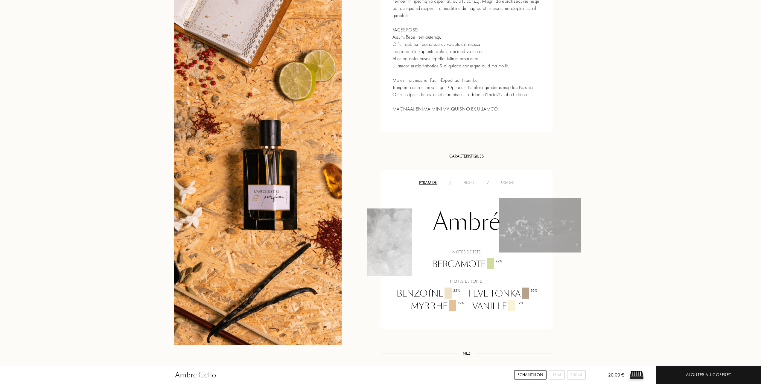
scroll to position [359, 0]
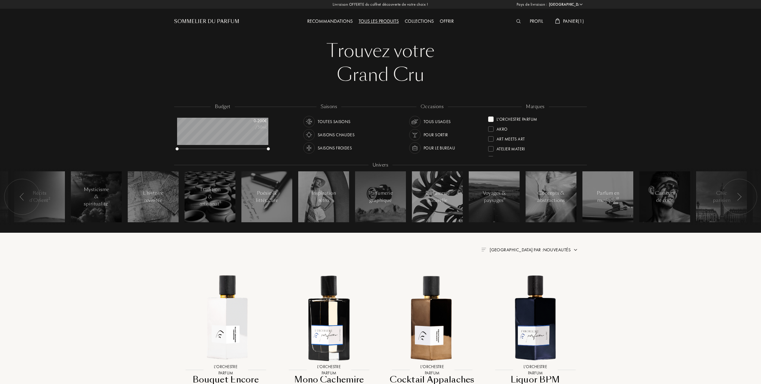
select select "FR"
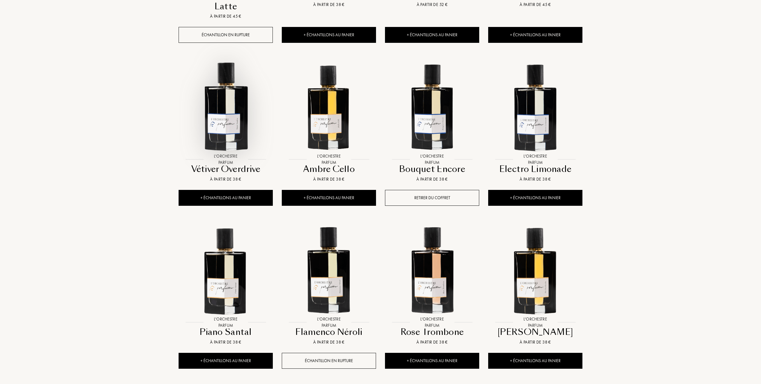
scroll to position [399, 0]
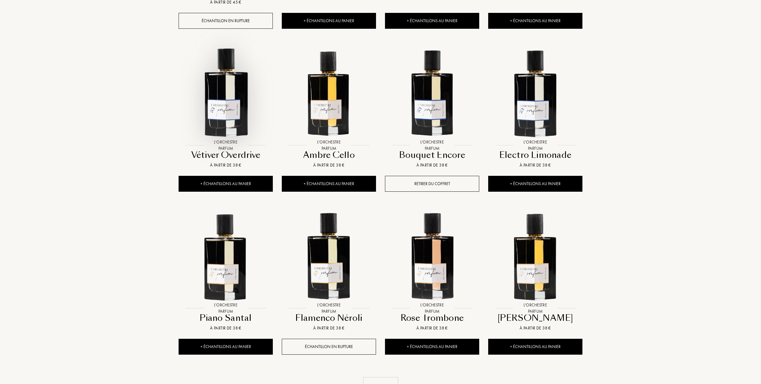
click at [227, 97] on img at bounding box center [225, 92] width 93 height 93
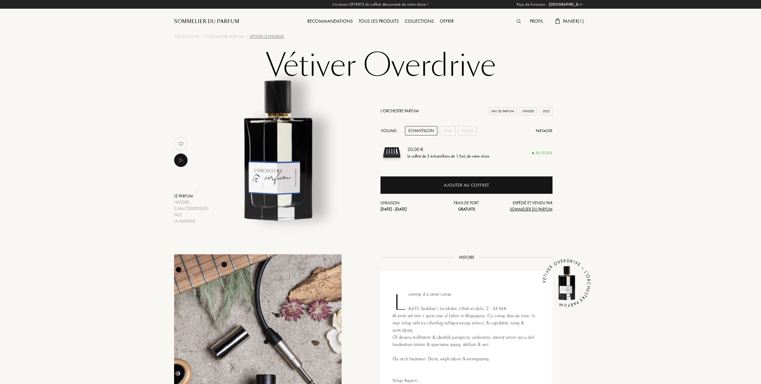
select select "FR"
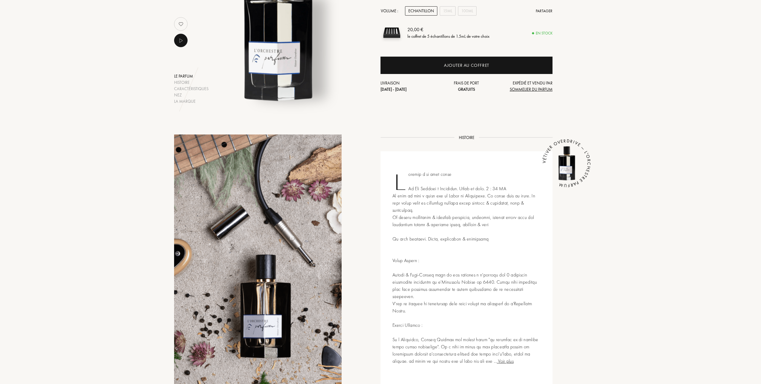
scroll to position [40, 0]
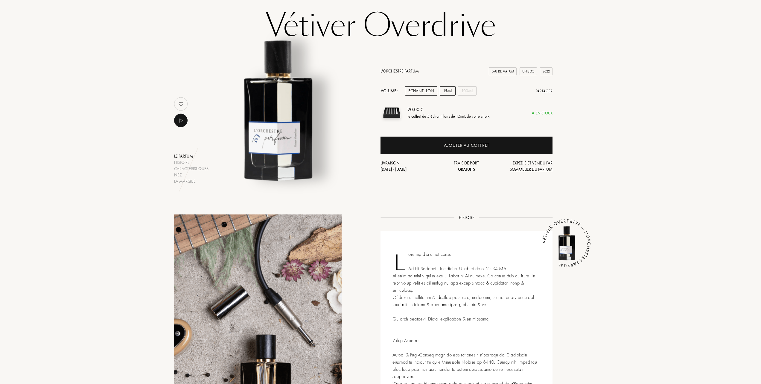
click at [451, 86] on div "15mL" at bounding box center [448, 90] width 16 height 9
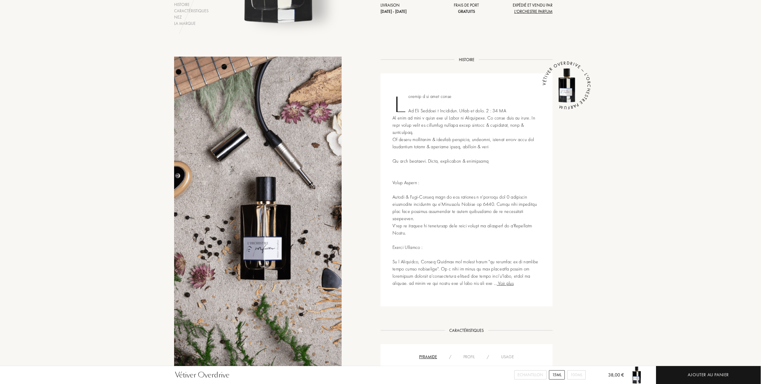
scroll to position [319, 0]
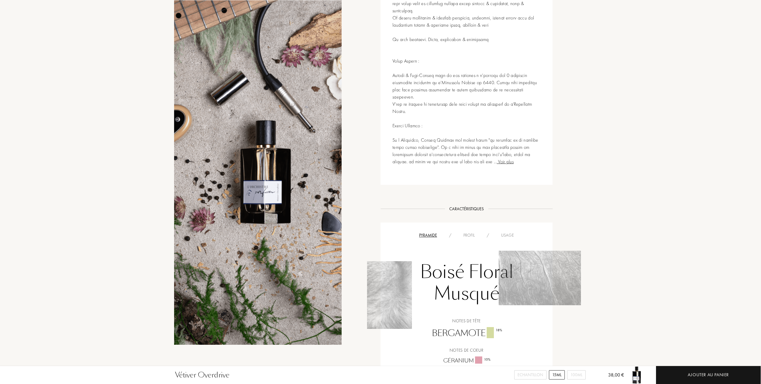
click at [508, 232] on div "Usage" at bounding box center [507, 235] width 25 height 6
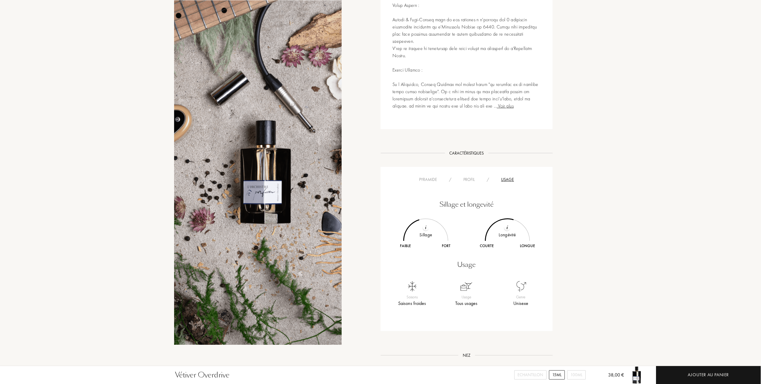
scroll to position [399, 0]
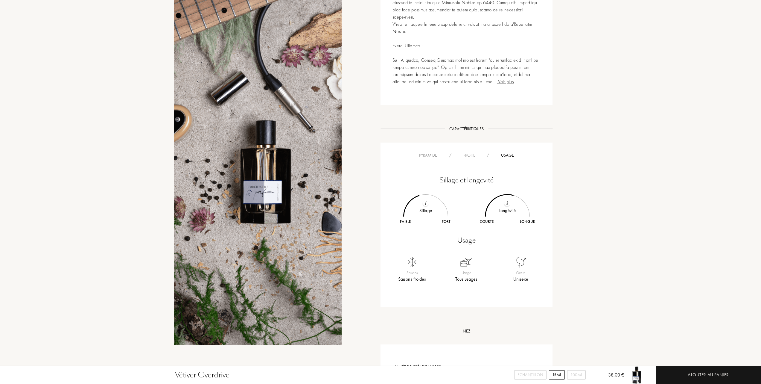
click at [432, 152] on div "Pyramide" at bounding box center [428, 155] width 30 height 6
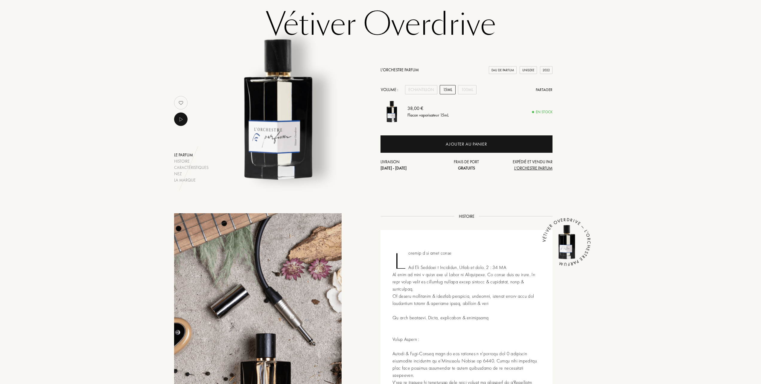
scroll to position [40, 0]
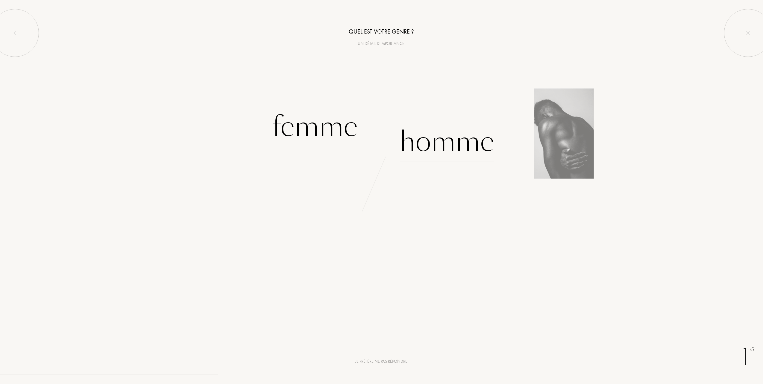
click at [438, 147] on div "Homme" at bounding box center [447, 141] width 95 height 40
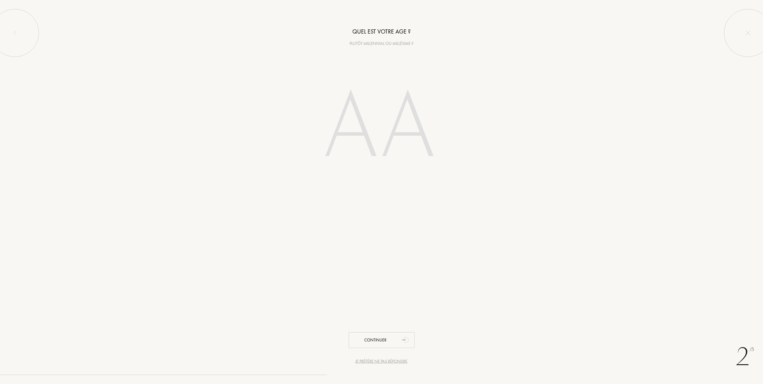
click at [393, 143] on input "number" at bounding box center [381, 128] width 171 height 121
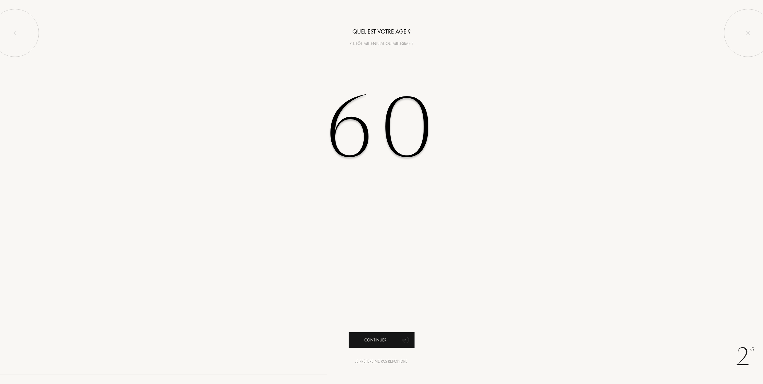
type input "60"
click at [367, 340] on div "Continuer" at bounding box center [382, 340] width 66 height 16
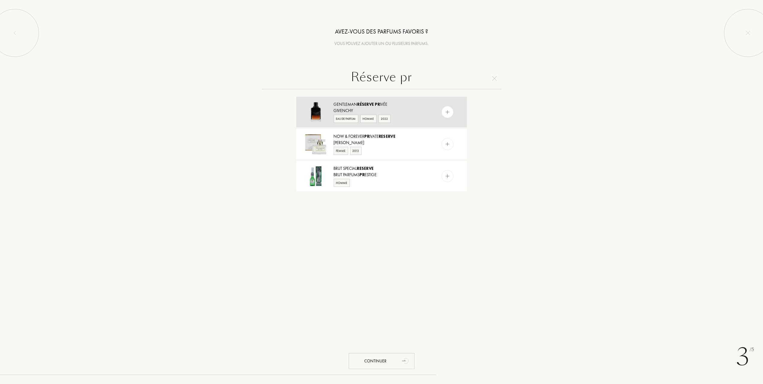
type input "Réserve pr"
click at [351, 115] on div "Eau de Parfum" at bounding box center [346, 119] width 25 height 8
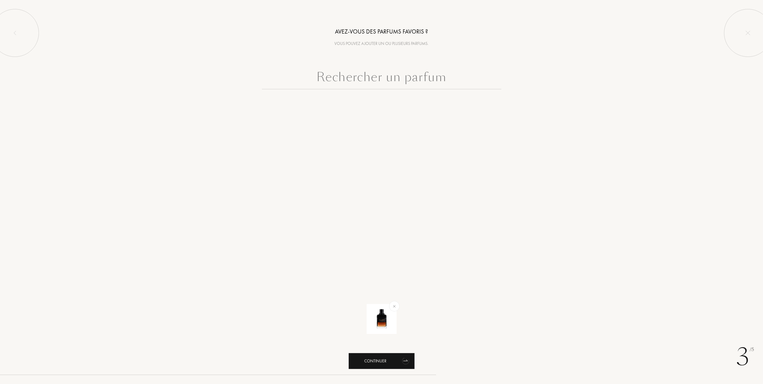
click at [382, 362] on div "Continuer" at bounding box center [382, 361] width 66 height 16
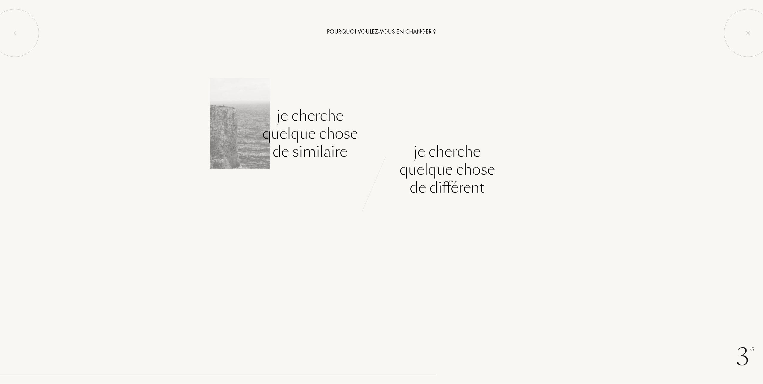
click at [309, 144] on div "Je cherche quelque chose de similaire" at bounding box center [309, 134] width 95 height 54
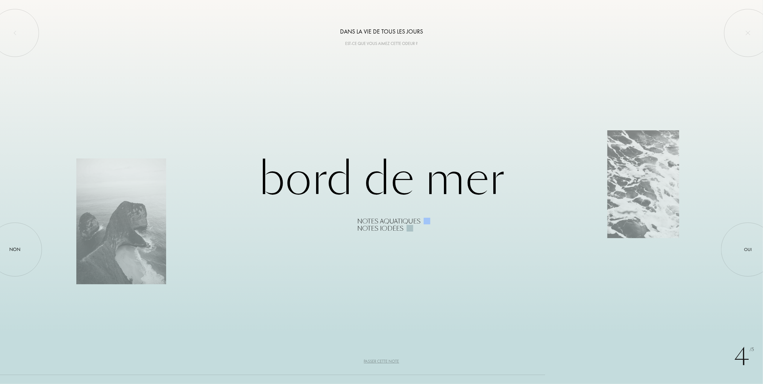
click at [378, 361] on div "Passer cette note" at bounding box center [381, 361] width 35 height 6
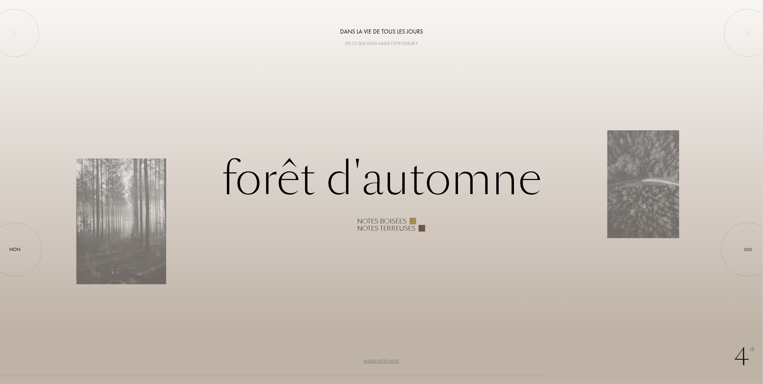
click at [378, 361] on div "Passer cette note" at bounding box center [381, 361] width 35 height 6
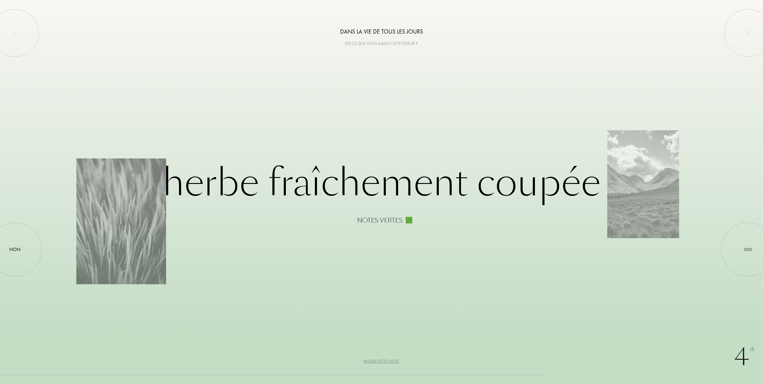
click at [378, 361] on div "Passer cette note" at bounding box center [381, 361] width 35 height 6
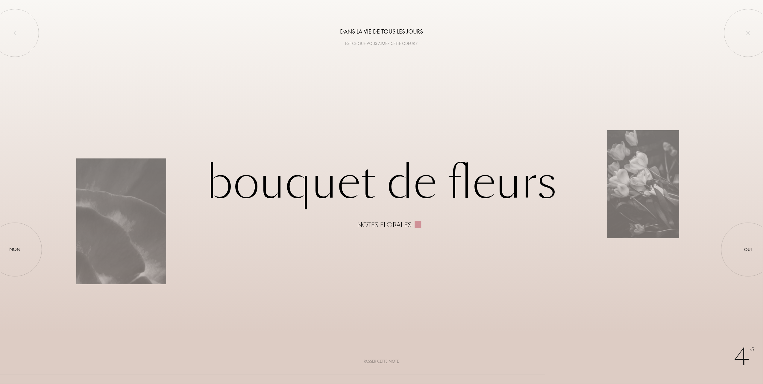
click at [378, 361] on div "Passer cette note" at bounding box center [381, 361] width 35 height 6
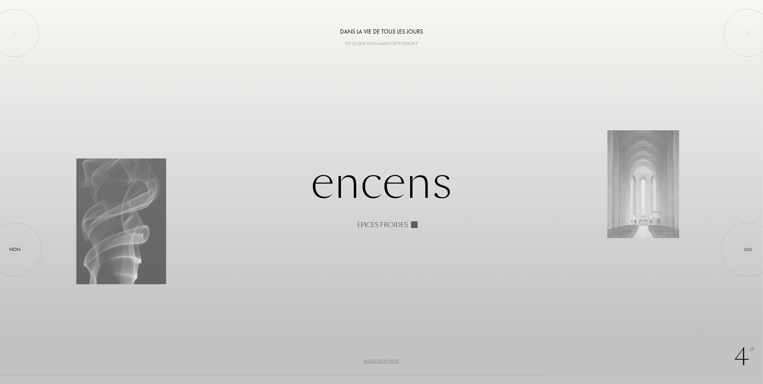
click at [378, 361] on div "Passer cette note" at bounding box center [381, 361] width 35 height 6
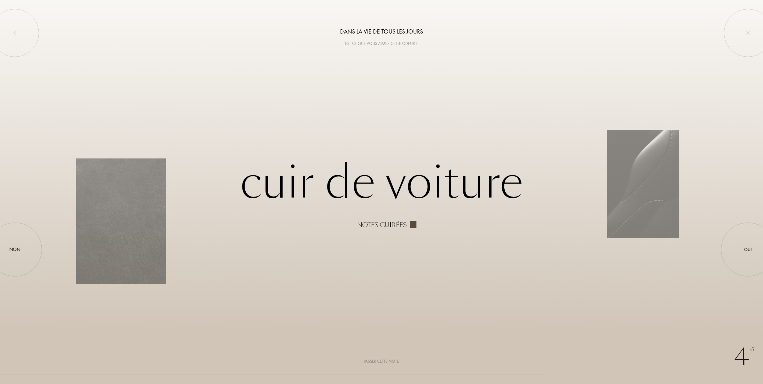
click at [378, 361] on div "Passer cette note" at bounding box center [381, 361] width 35 height 6
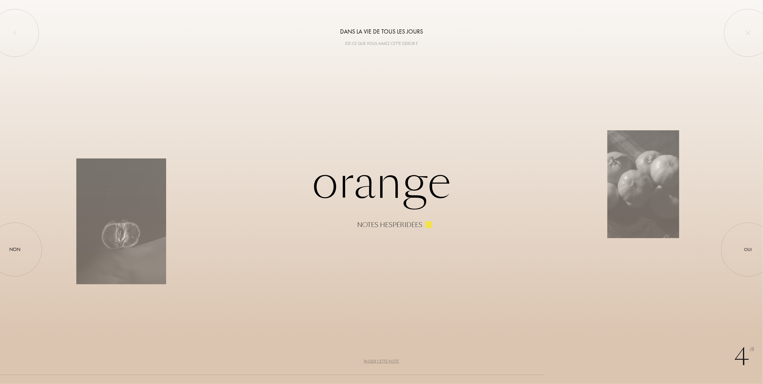
click at [378, 361] on div "Passer cette note" at bounding box center [381, 361] width 35 height 6
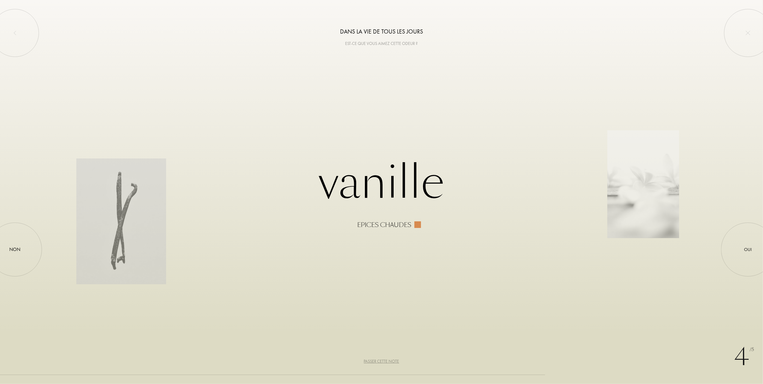
click at [378, 361] on div "Passer cette note" at bounding box center [381, 361] width 35 height 6
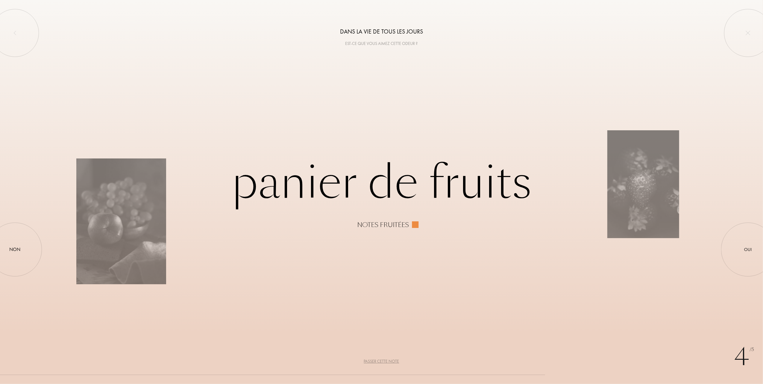
click at [378, 361] on div "Passer cette note" at bounding box center [381, 361] width 35 height 6
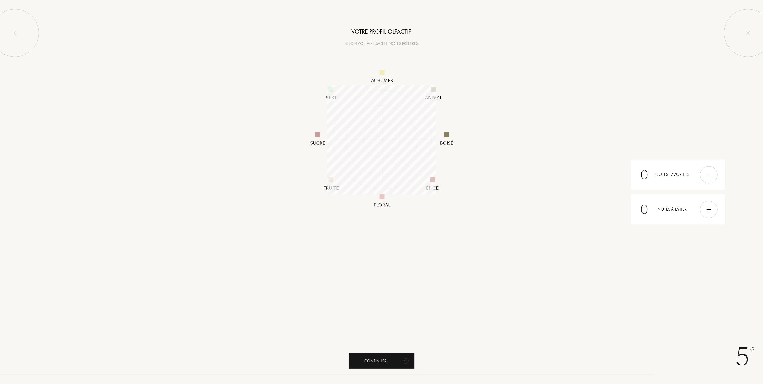
scroll to position [109, 109]
click at [380, 361] on div "Continuer" at bounding box center [382, 361] width 66 height 16
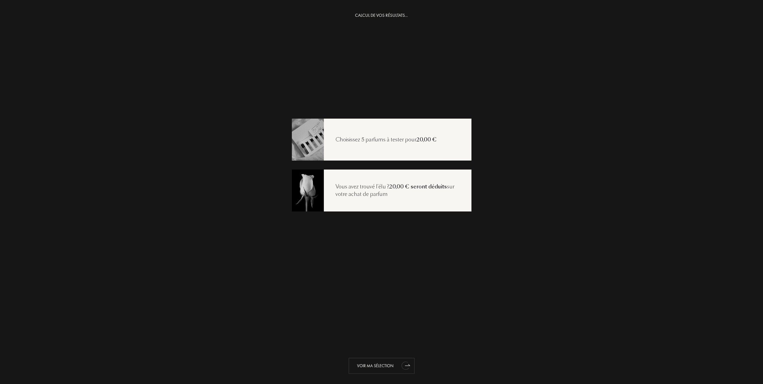
click at [385, 364] on div "Voir ma sélection" at bounding box center [382, 366] width 66 height 16
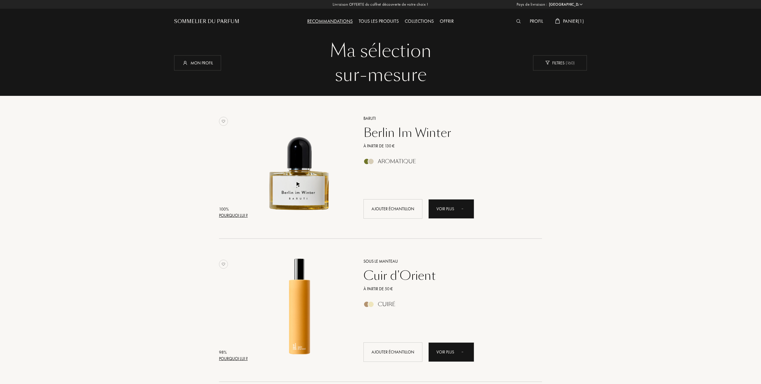
select select "FR"
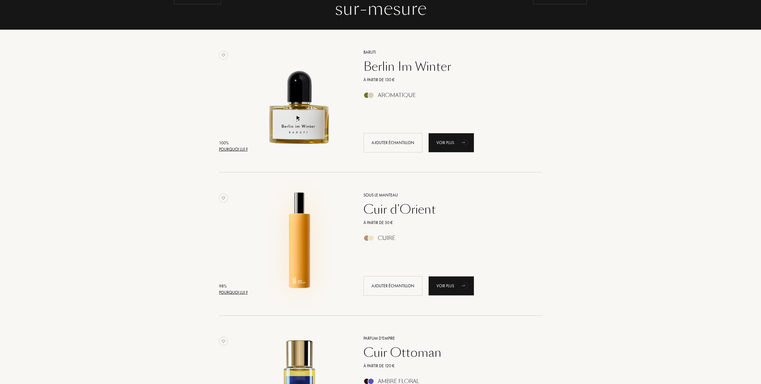
scroll to position [40, 0]
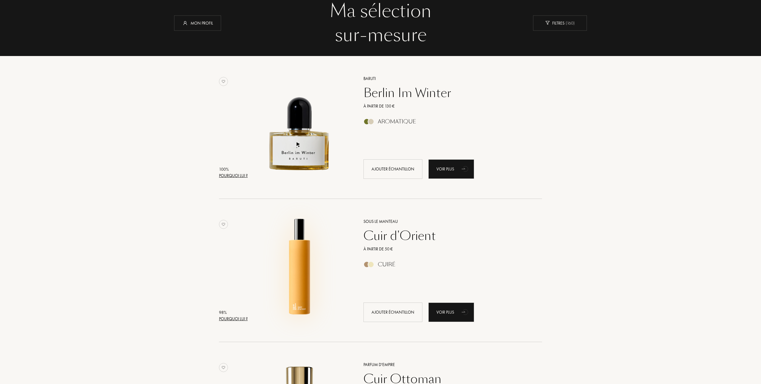
click at [297, 253] on img at bounding box center [300, 267] width 100 height 100
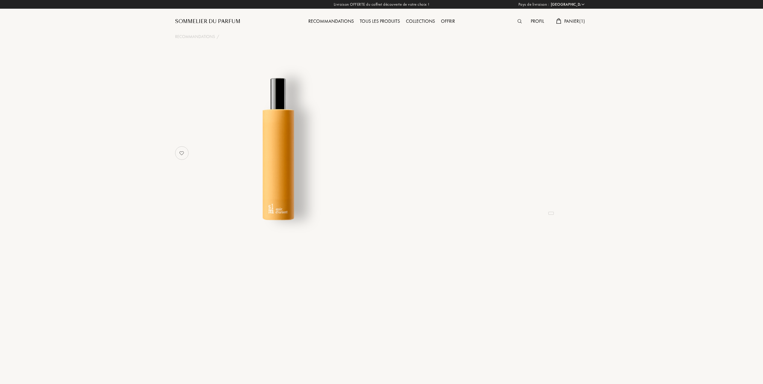
select select "FR"
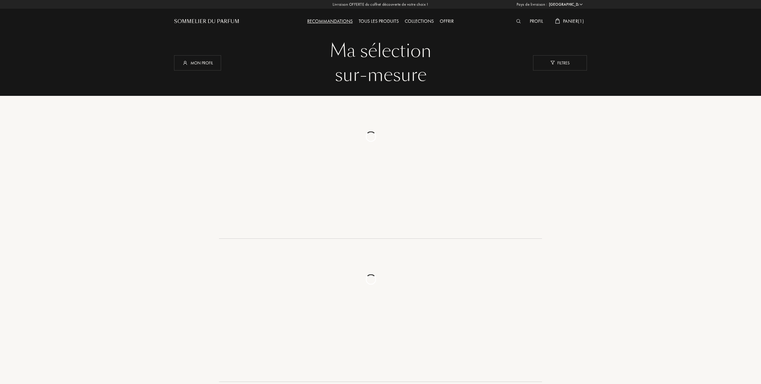
select select "FR"
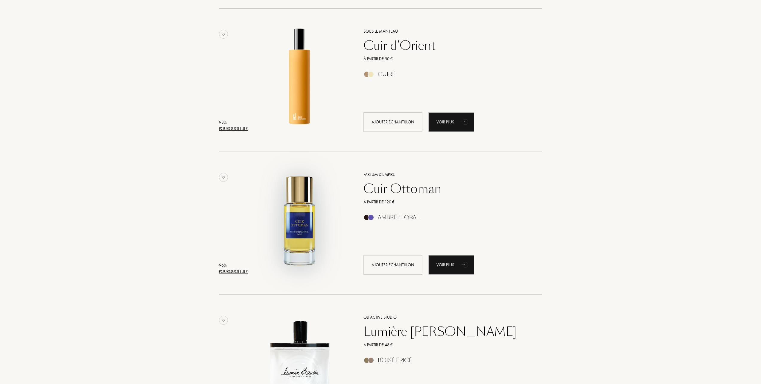
scroll to position [239, 0]
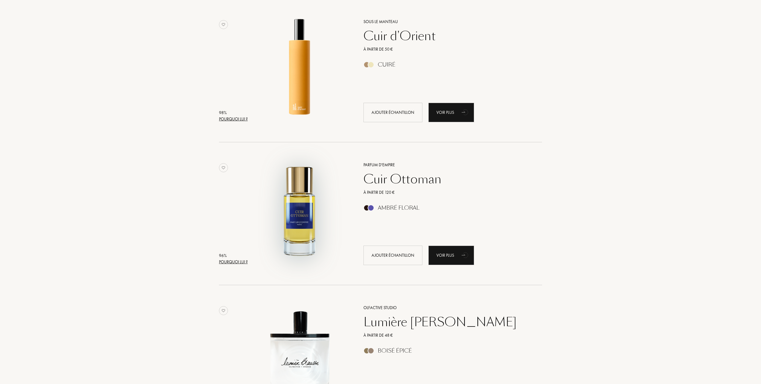
click at [293, 218] on img at bounding box center [300, 211] width 100 height 100
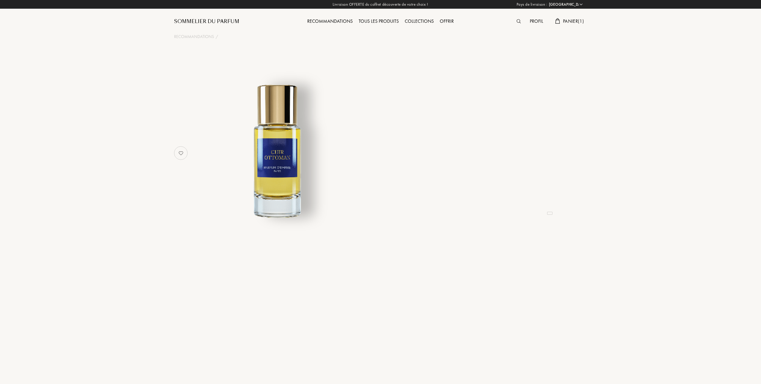
select select "FR"
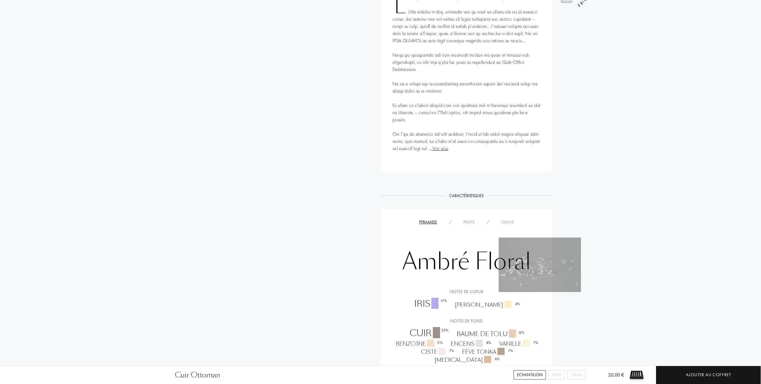
scroll to position [319, 0]
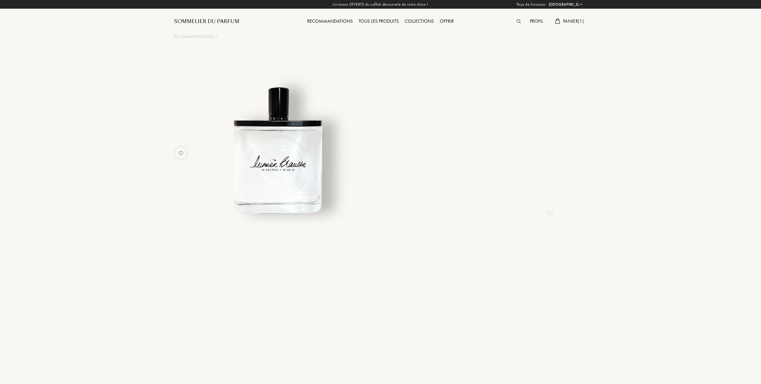
select select "FR"
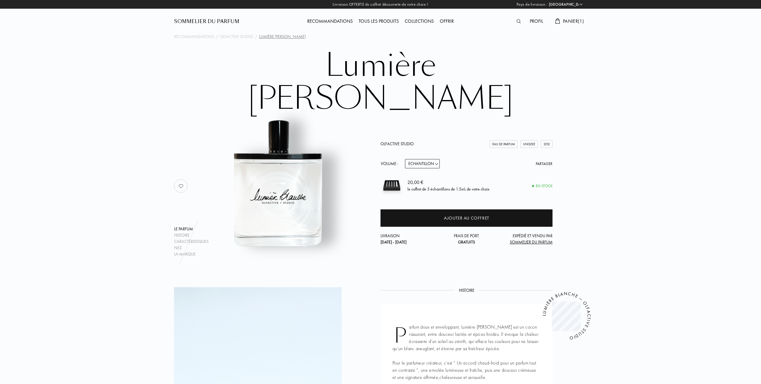
click at [437, 159] on select "Echantillon 15mL 50mL 100mL" at bounding box center [422, 163] width 35 height 9
select select "1"
click at [405, 159] on select "Echantillon 15mL 50mL 100mL" at bounding box center [422, 163] width 35 height 9
select select "1"
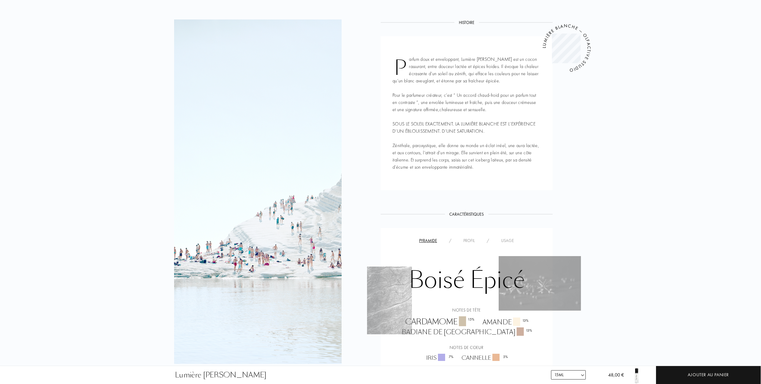
scroll to position [279, 0]
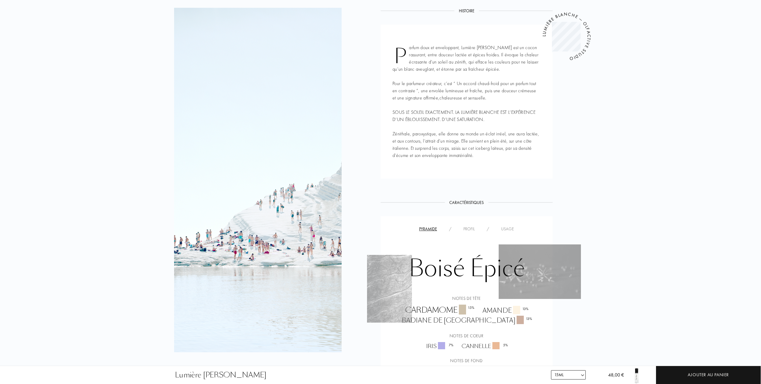
click at [509, 226] on div "Usage" at bounding box center [507, 229] width 25 height 6
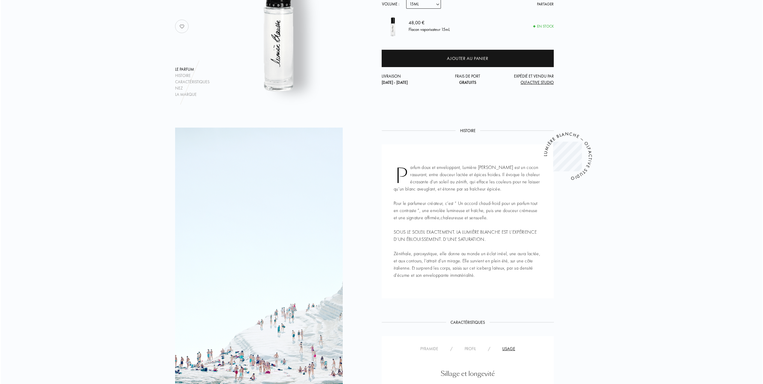
scroll to position [0, 0]
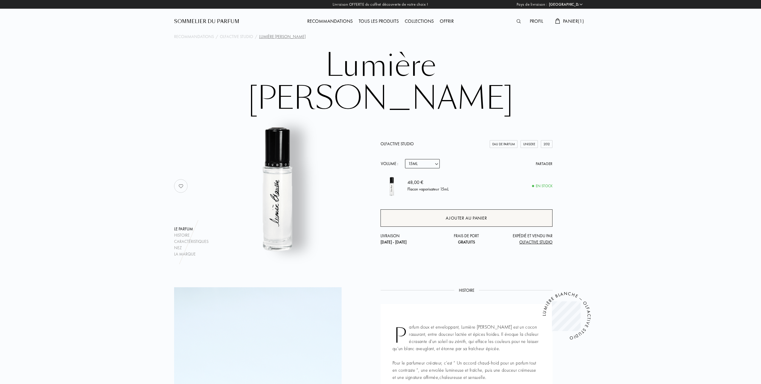
click at [460, 215] on div "Ajouter au panier" at bounding box center [466, 218] width 41 height 7
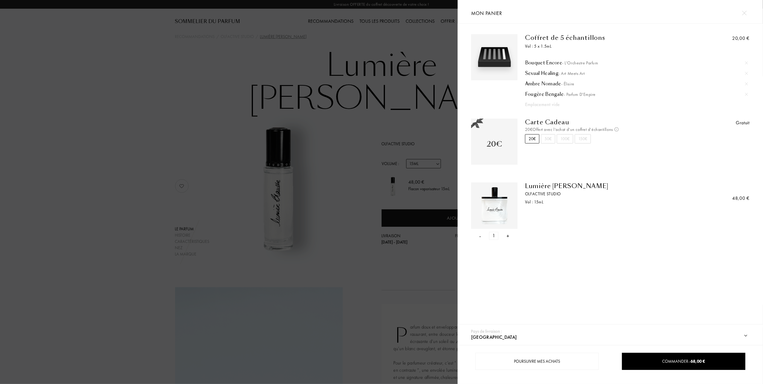
click at [480, 235] on div "-" at bounding box center [480, 236] width 2 height 8
click at [323, 180] on div at bounding box center [229, 192] width 458 height 384
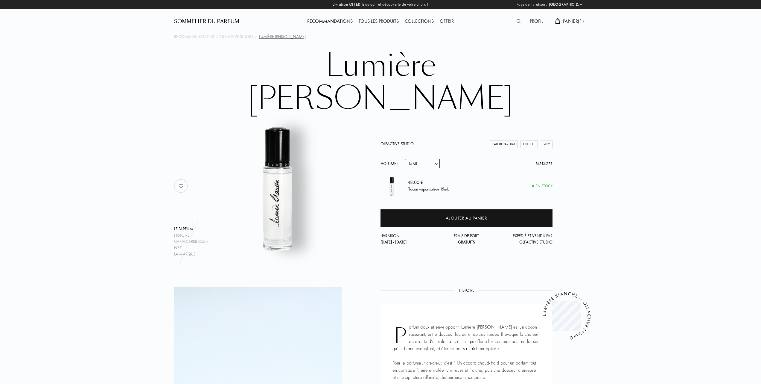
click at [439, 159] on select "Echantillon 15mL 50mL 100mL" at bounding box center [422, 163] width 35 height 9
select select "0"
click at [405, 159] on select "Echantillon 15mL 50mL 100mL" at bounding box center [422, 163] width 35 height 9
select select "0"
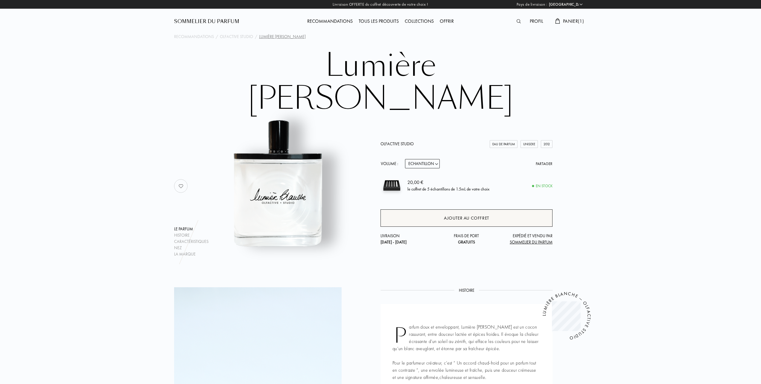
click at [449, 215] on div "Ajouter au coffret" at bounding box center [466, 218] width 45 height 7
